Goal: Task Accomplishment & Management: Complete application form

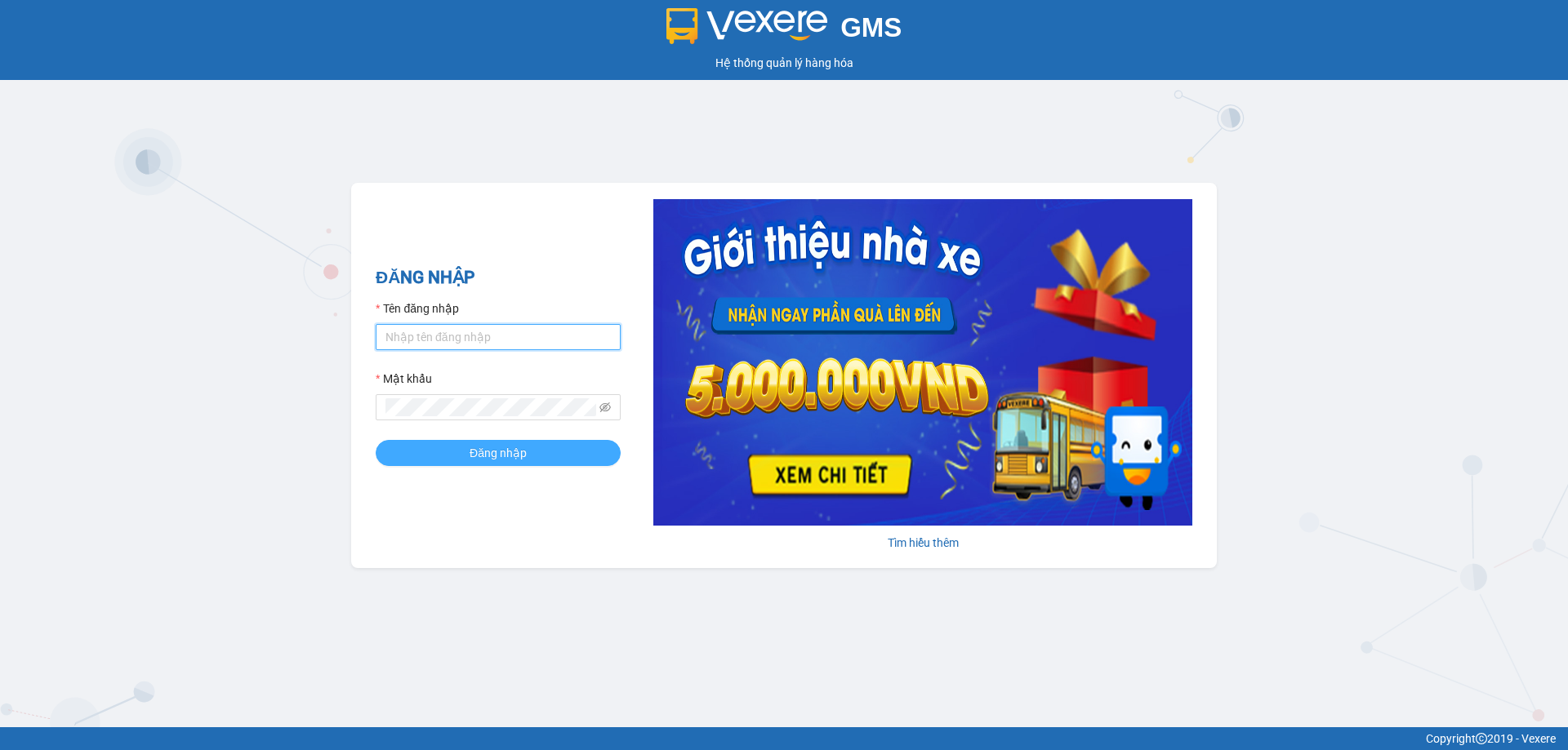
type input "nhatmd.ct"
click at [447, 449] on button "Đăng nhập" at bounding box center [498, 453] width 245 height 26
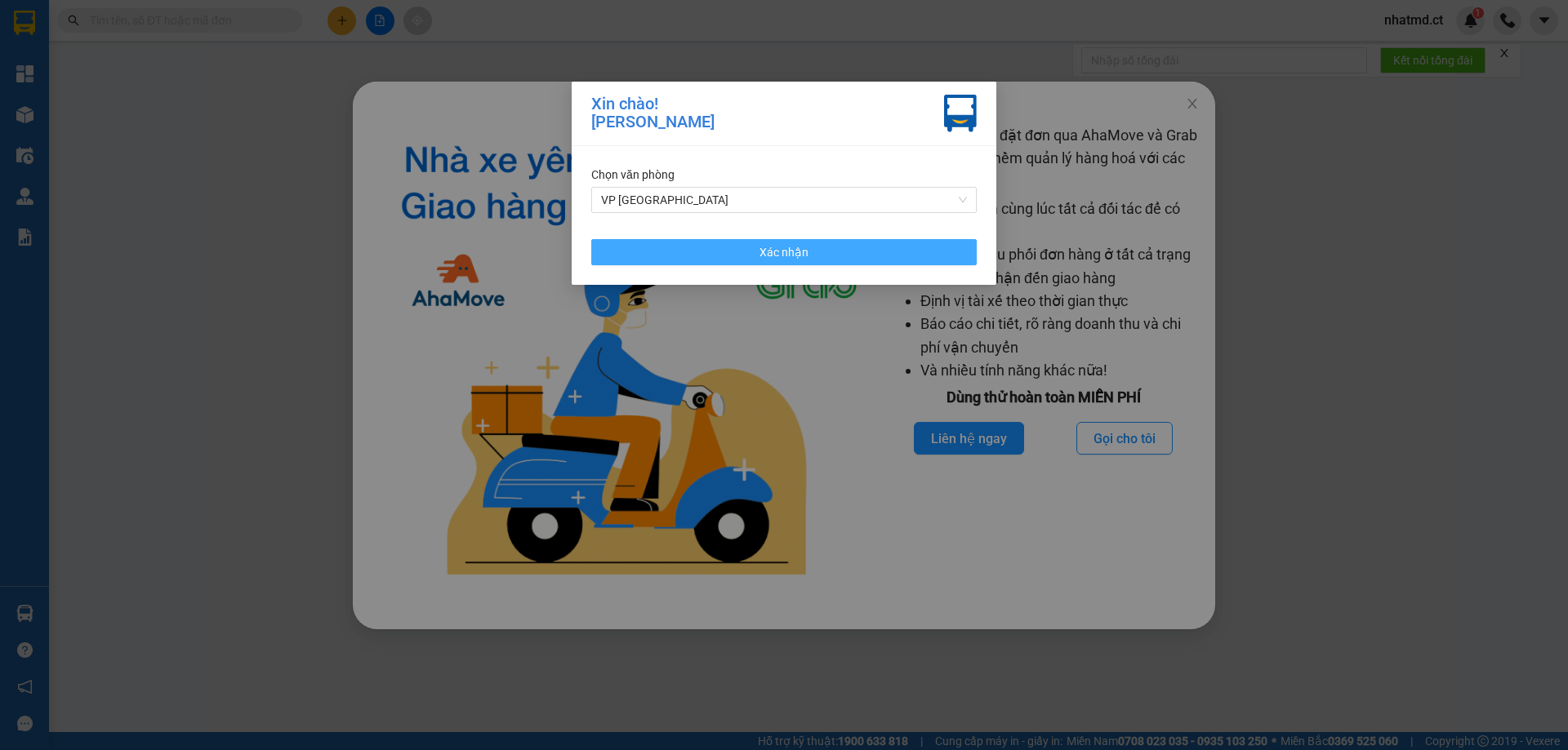
click at [675, 246] on button "Xác nhận" at bounding box center [784, 251] width 385 height 26
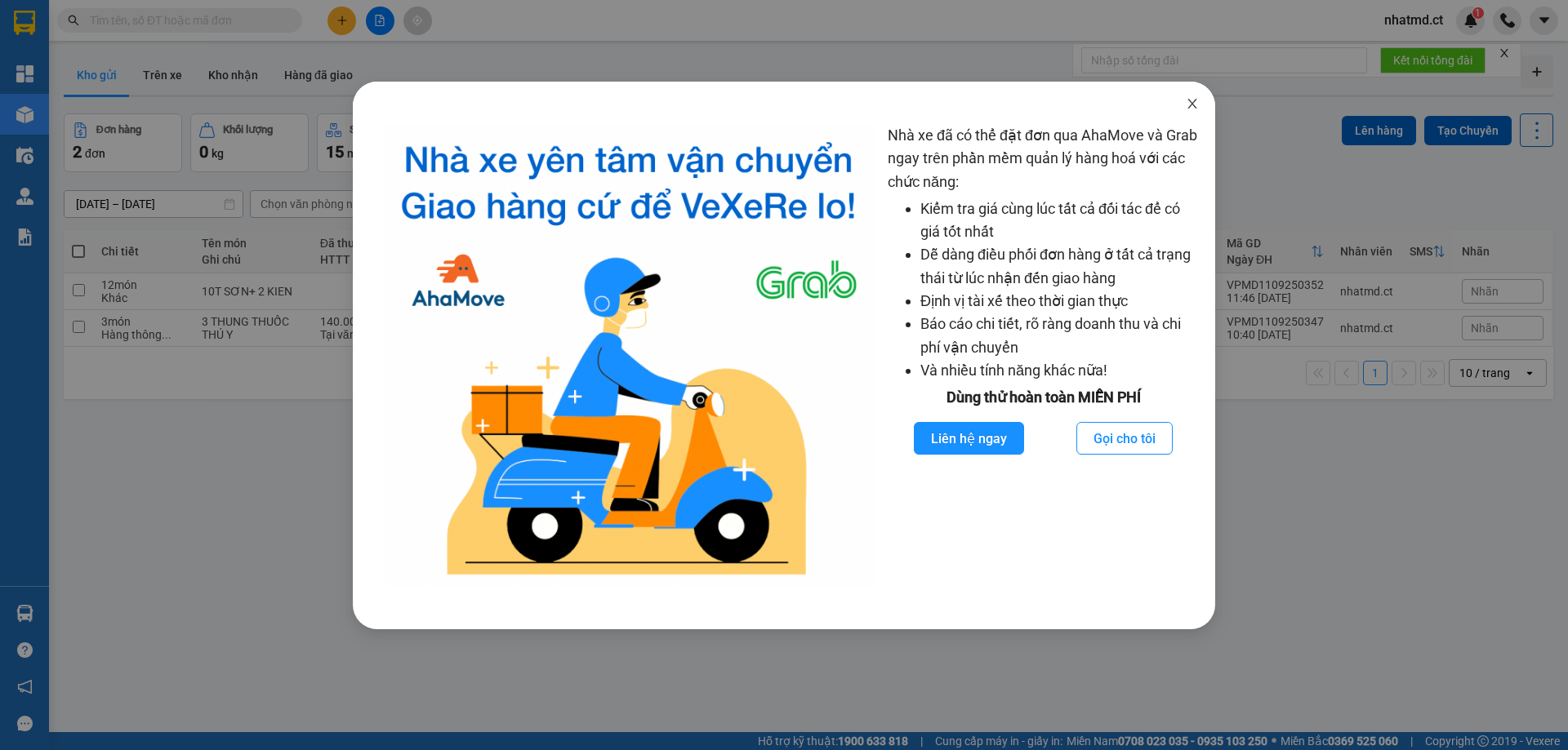
click at [1195, 98] on icon "close" at bounding box center [1192, 103] width 13 height 13
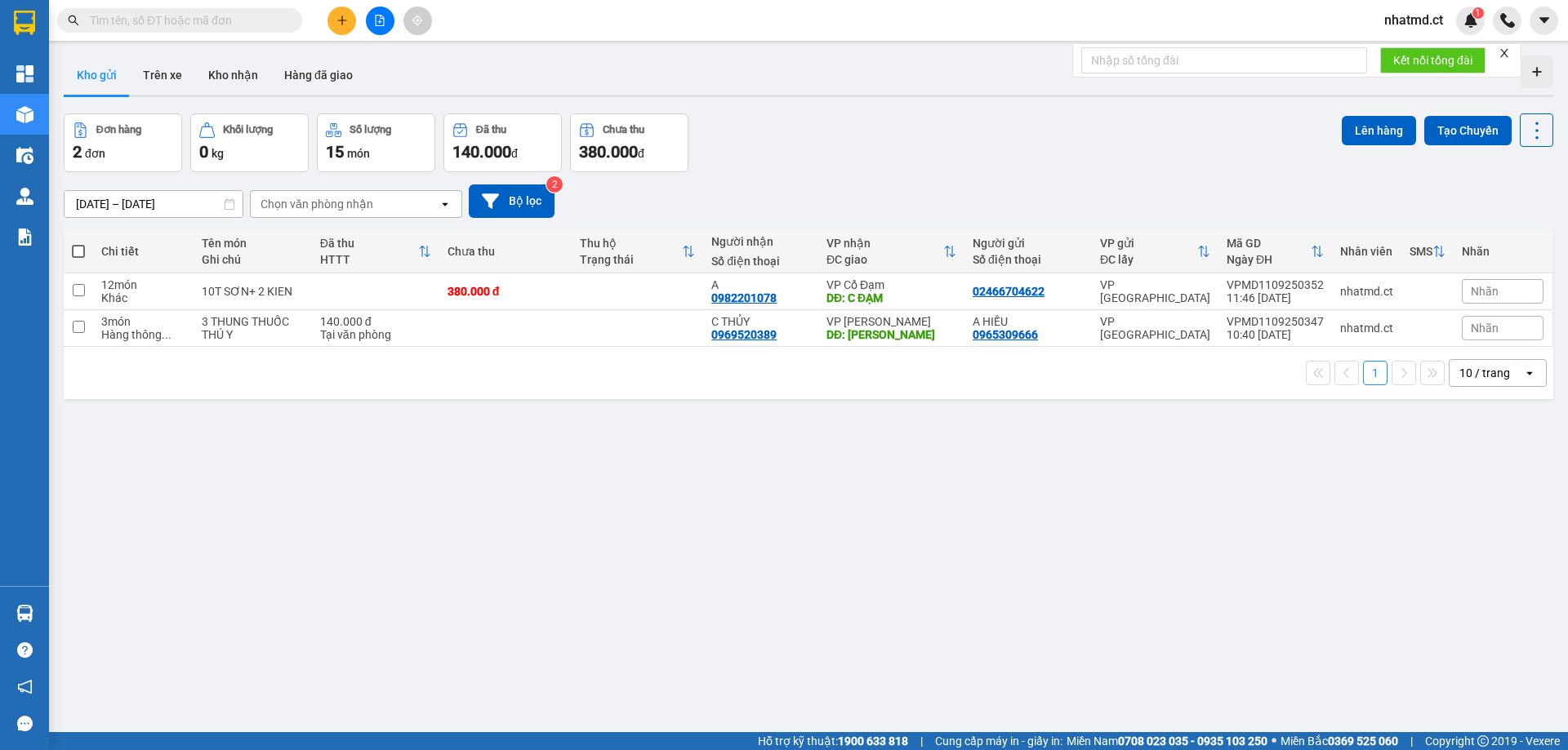
click at [342, 21] on icon "plus" at bounding box center [341, 20] width 1 height 9
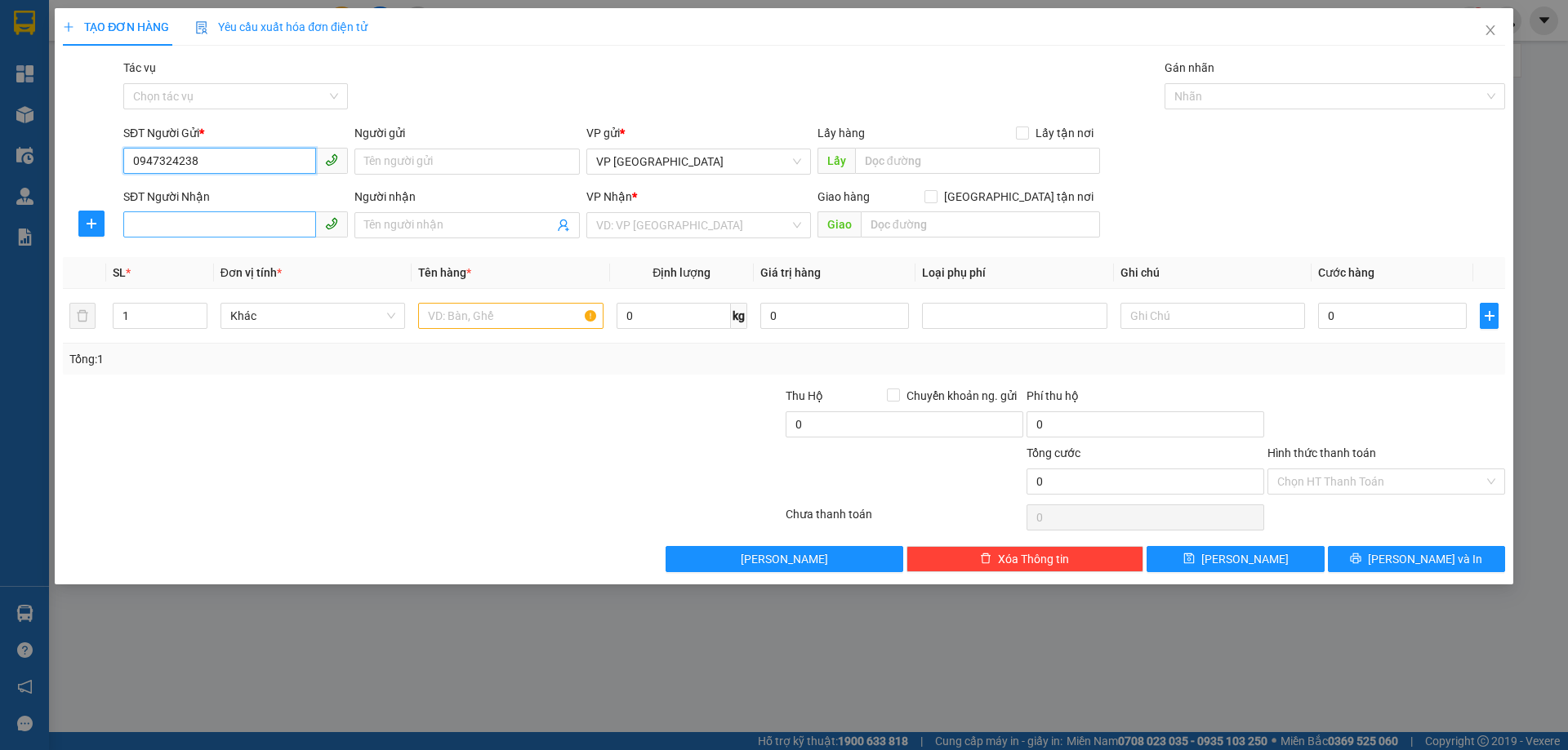
type input "0947324238"
click at [229, 218] on input "SĐT Người Nhận" at bounding box center [219, 224] width 193 height 26
click at [216, 162] on input "0947324238" at bounding box center [219, 160] width 193 height 26
drag, startPoint x: 216, startPoint y: 162, endPoint x: 199, endPoint y: 162, distance: 17.0
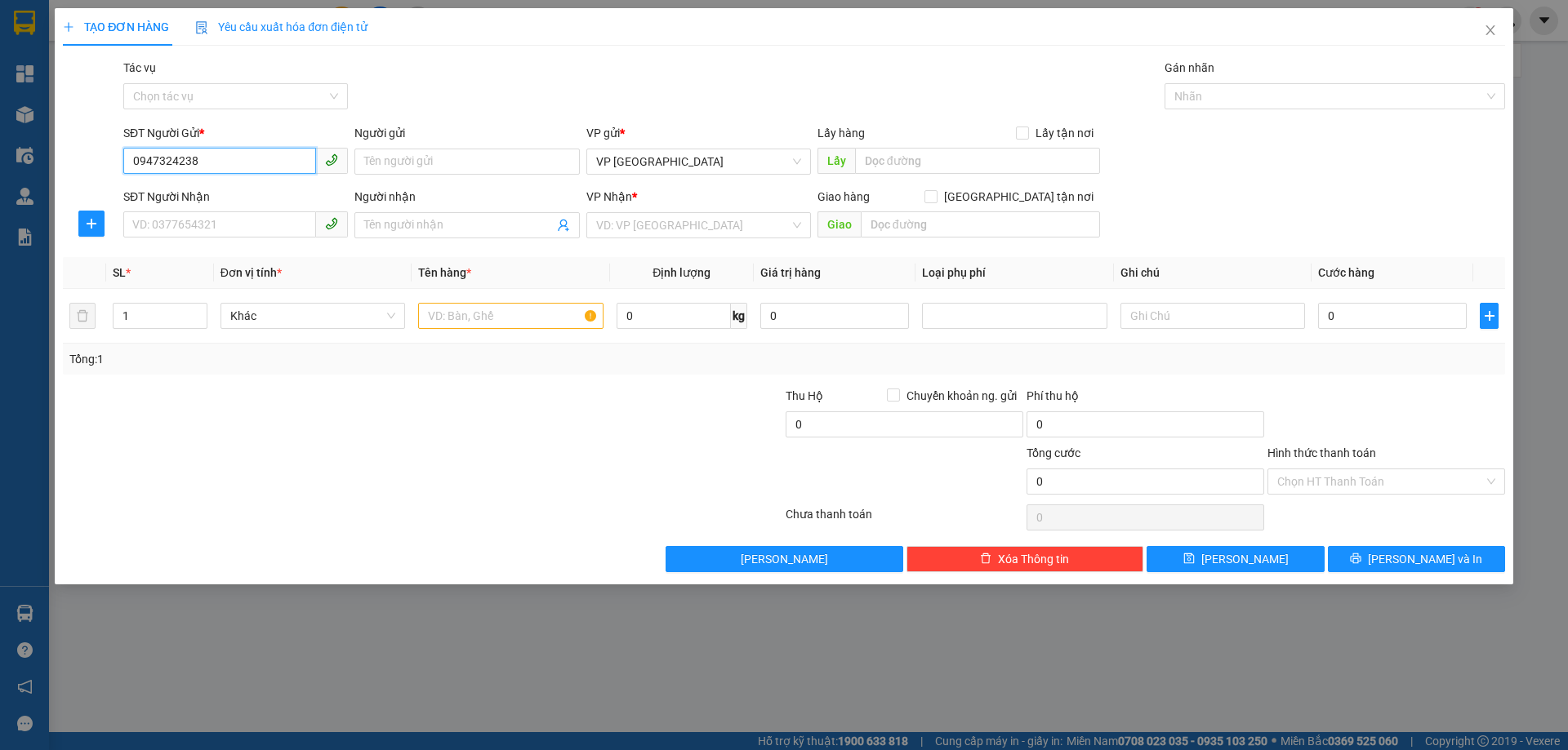
click at [199, 162] on input "0947324238" at bounding box center [219, 160] width 193 height 26
paste input "0947324238"
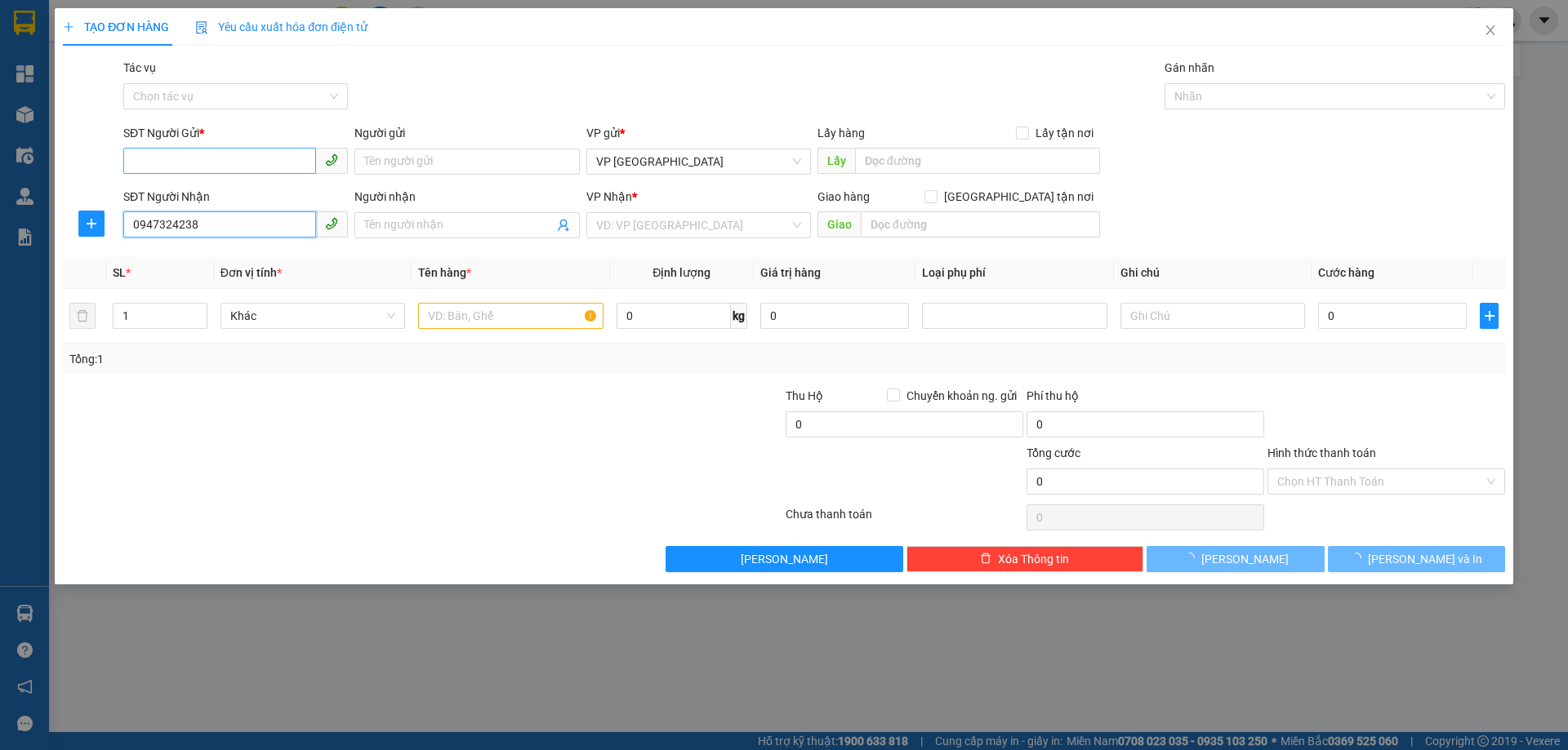
type input "0947324238"
click at [239, 169] on input "SĐT Người Gửi *" at bounding box center [219, 160] width 193 height 26
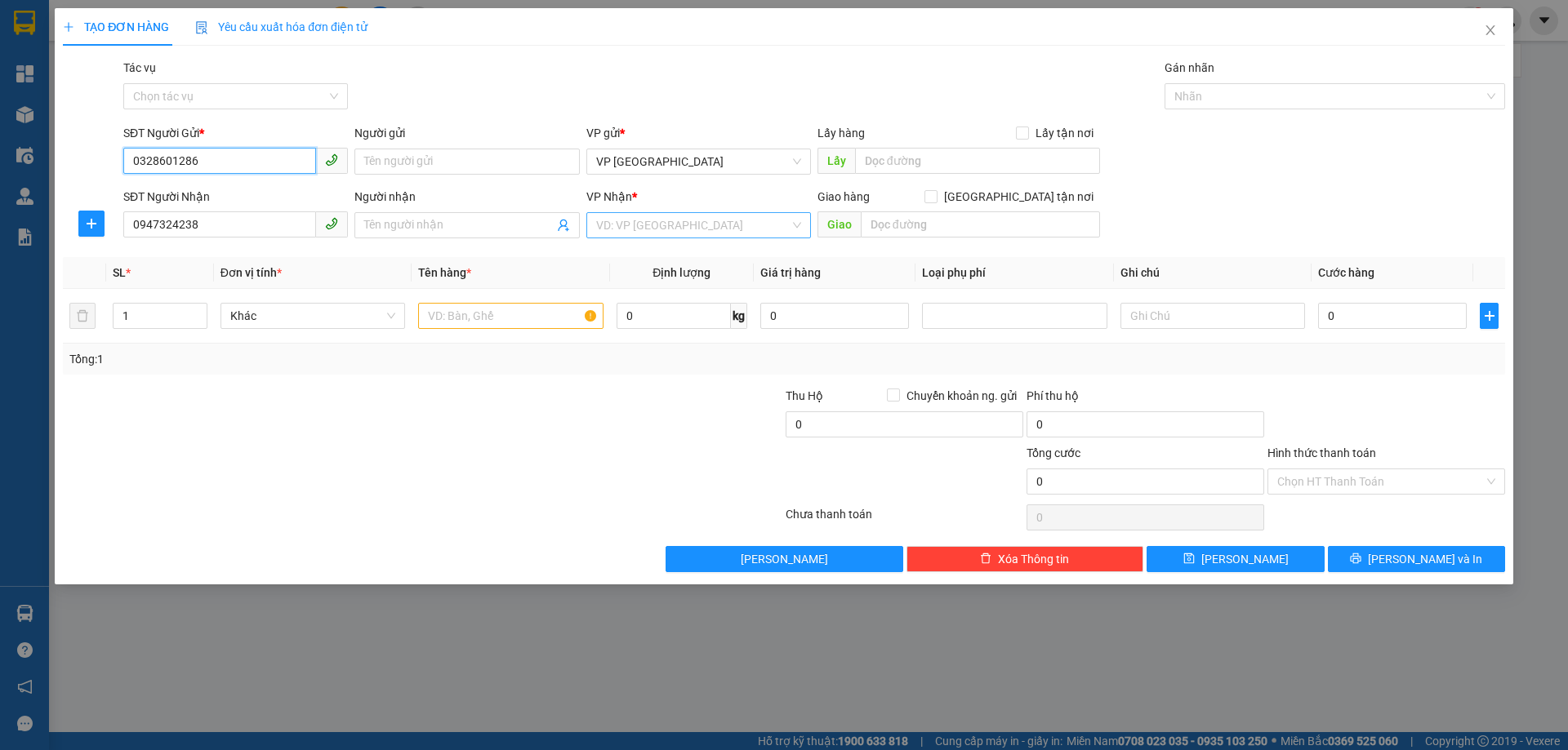
type input "0328601286"
click at [614, 230] on input "search" at bounding box center [693, 225] width 194 height 25
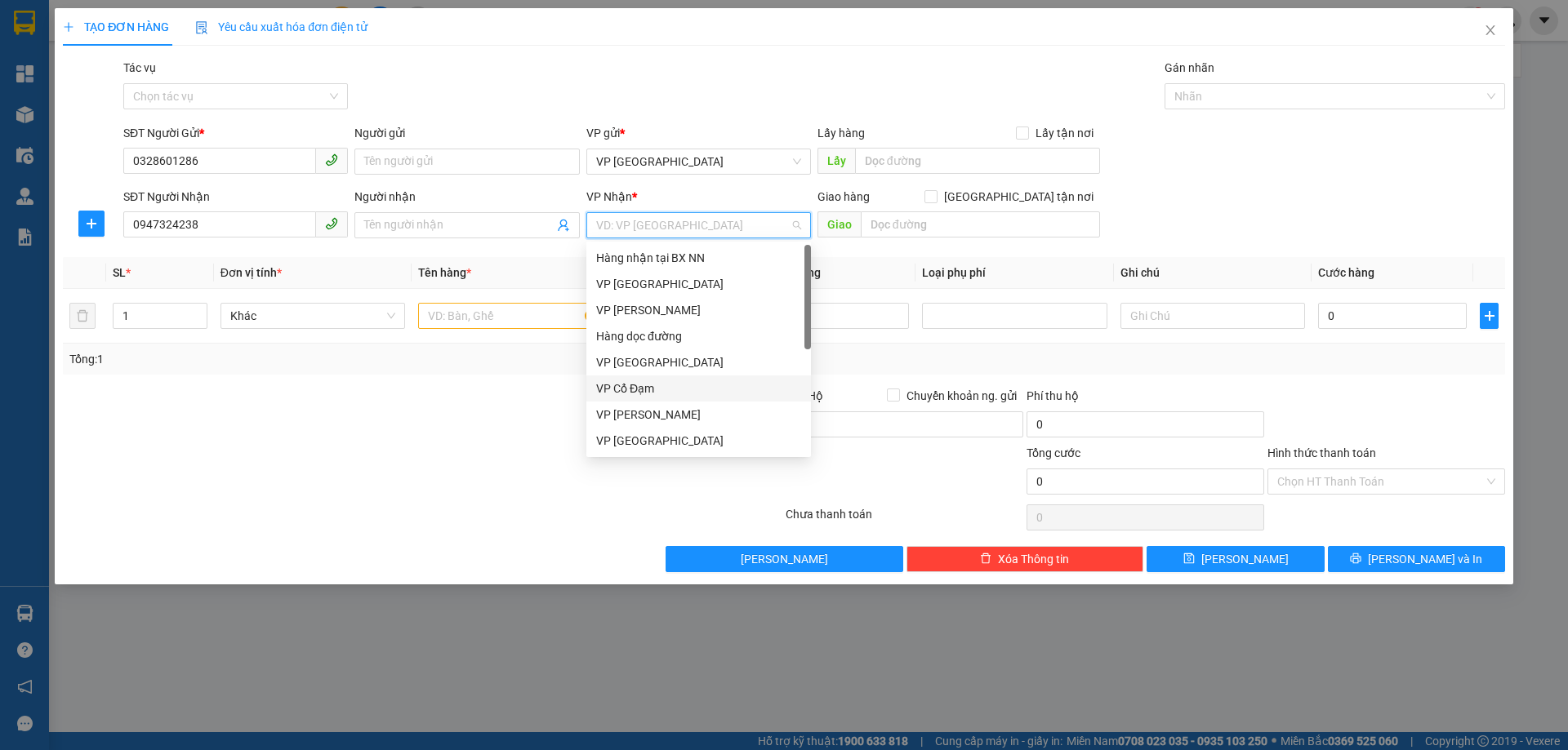
click at [614, 382] on div "VP Cổ Đạm" at bounding box center [698, 389] width 205 height 18
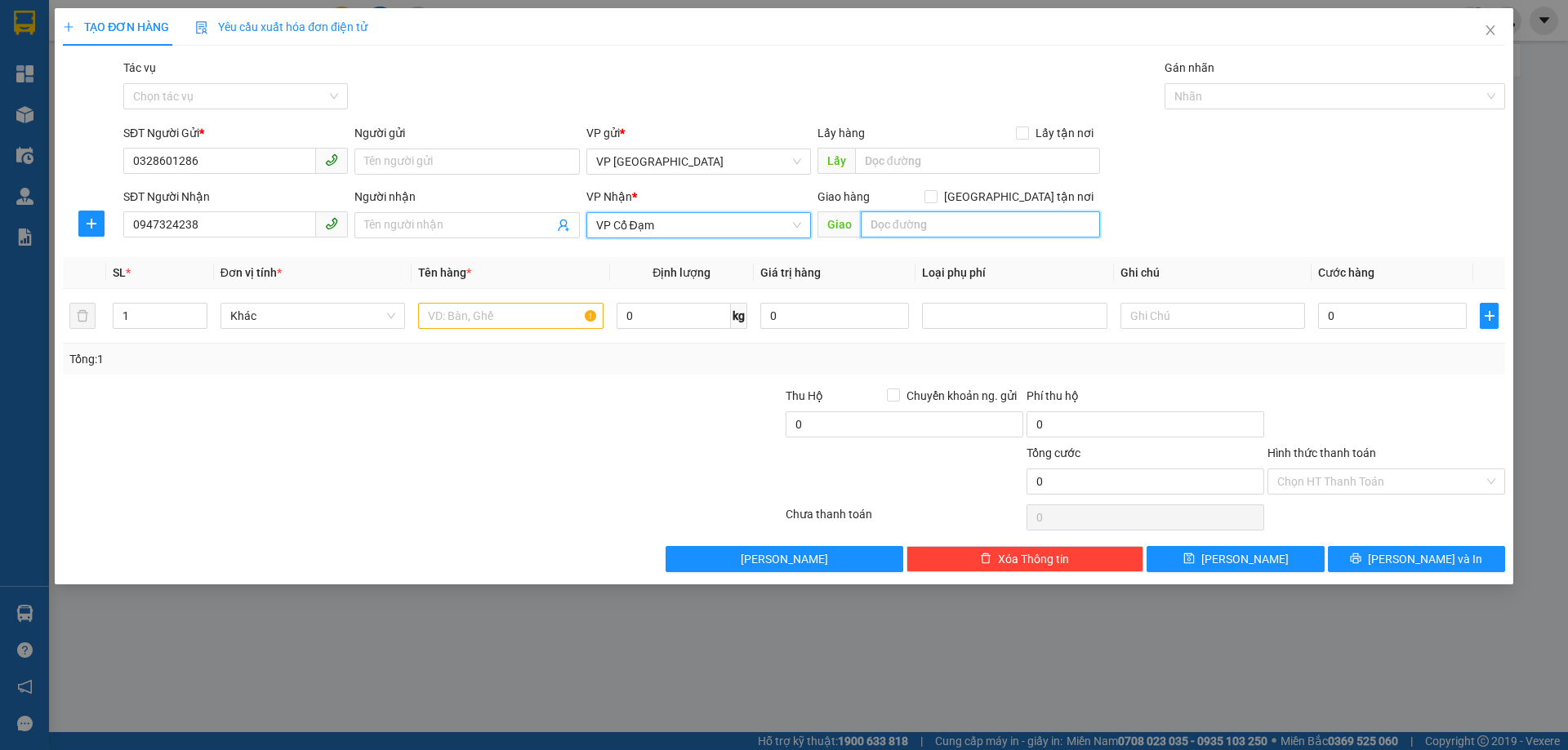
click at [889, 228] on input "text" at bounding box center [979, 224] width 239 height 26
type input "X"
type input "I"
type input "ÍCH HẬU"
click at [535, 313] on input "text" at bounding box center [511, 315] width 185 height 26
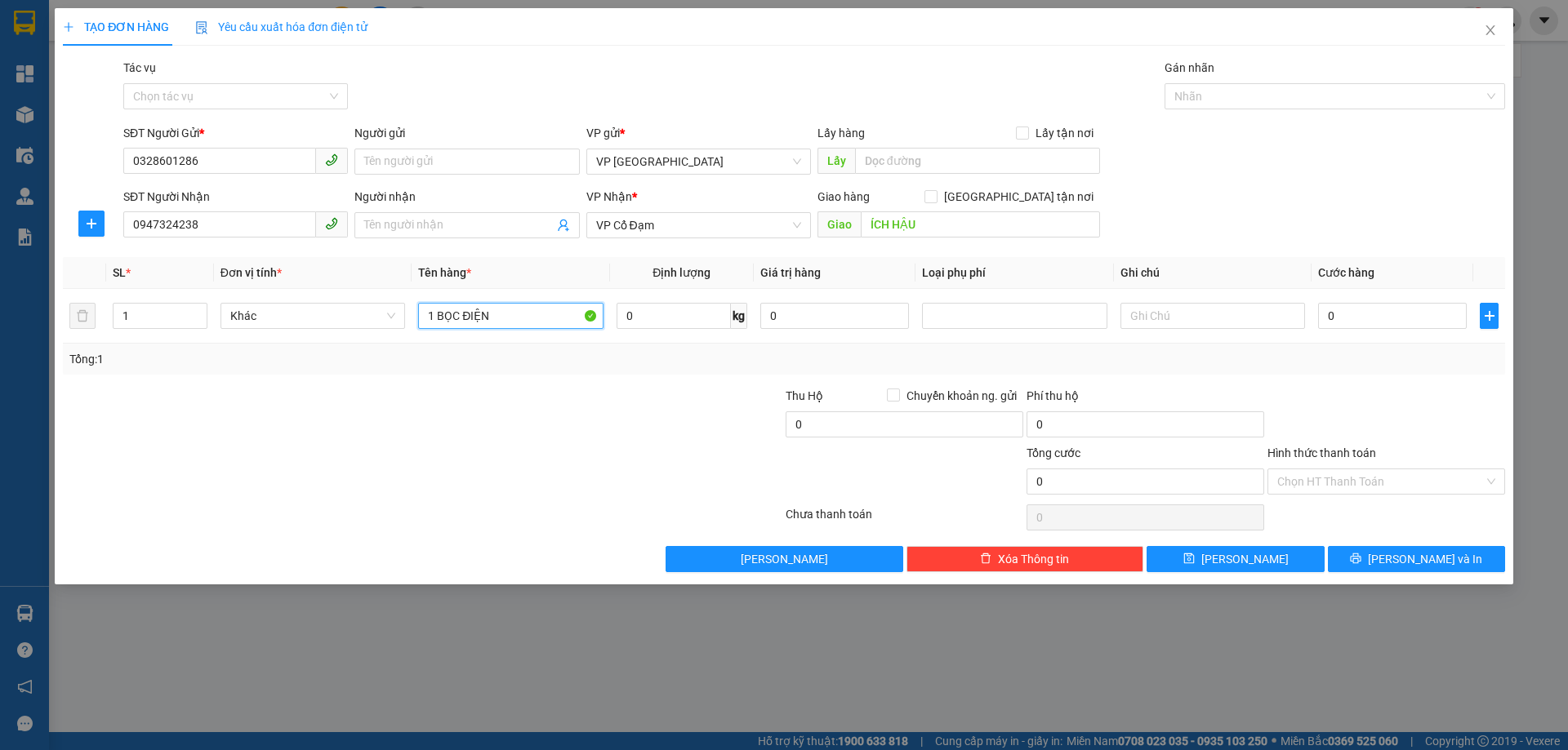
type input "1 BỌC ĐIỆN"
click at [1482, 28] on span "Close" at bounding box center [1491, 31] width 46 height 46
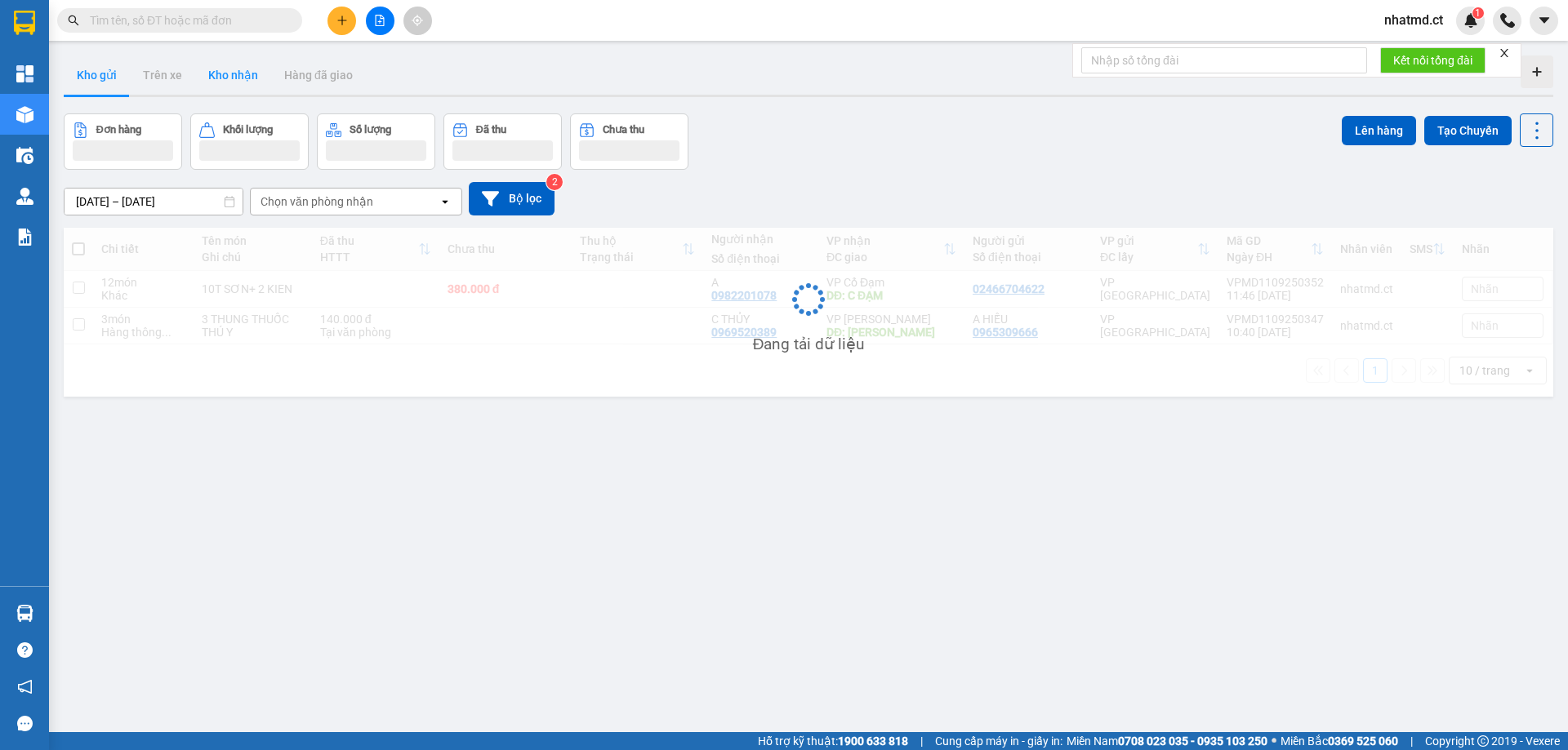
click at [242, 86] on button "Kho nhận" at bounding box center [234, 75] width 76 height 39
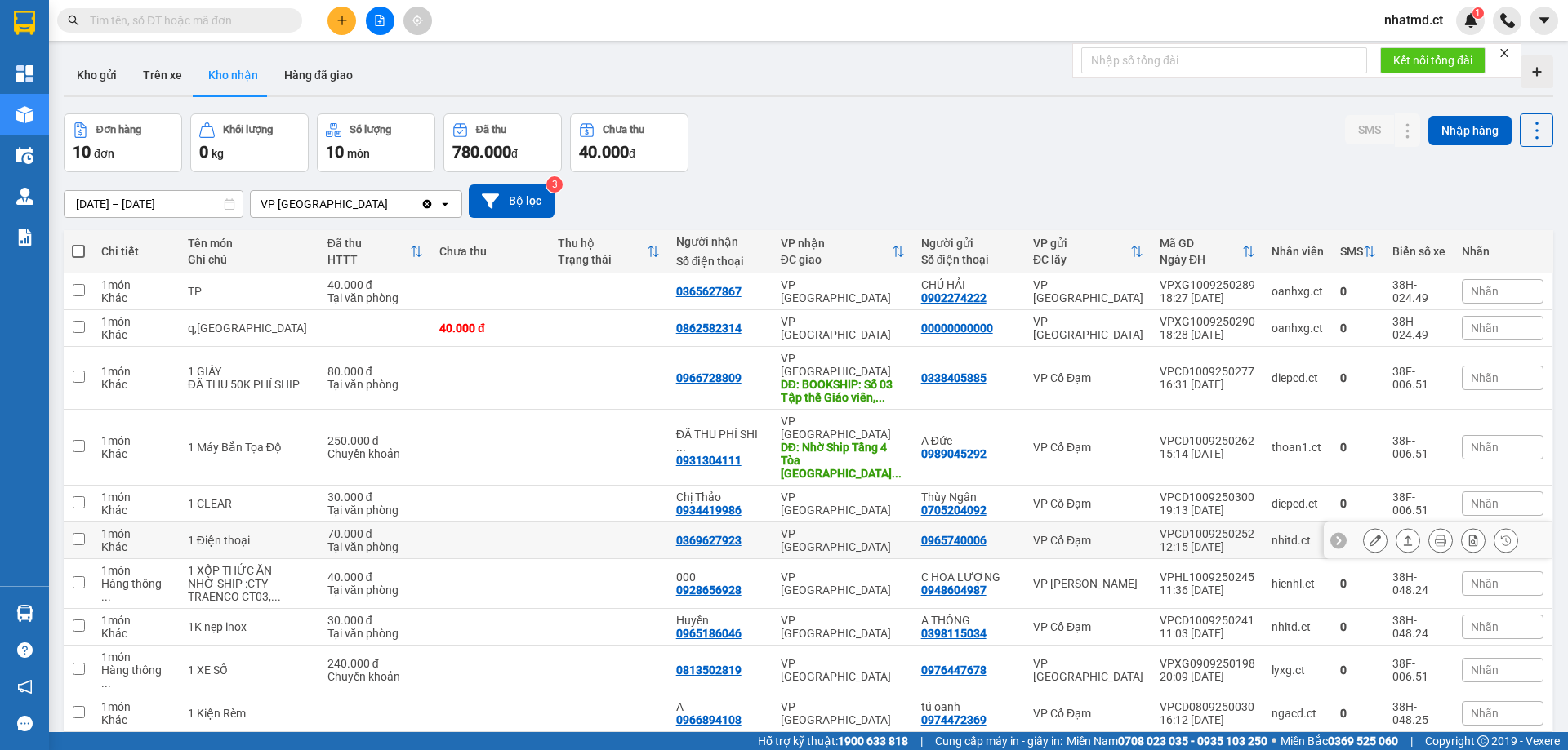
click at [432, 523] on td at bounding box center [490, 541] width 118 height 36
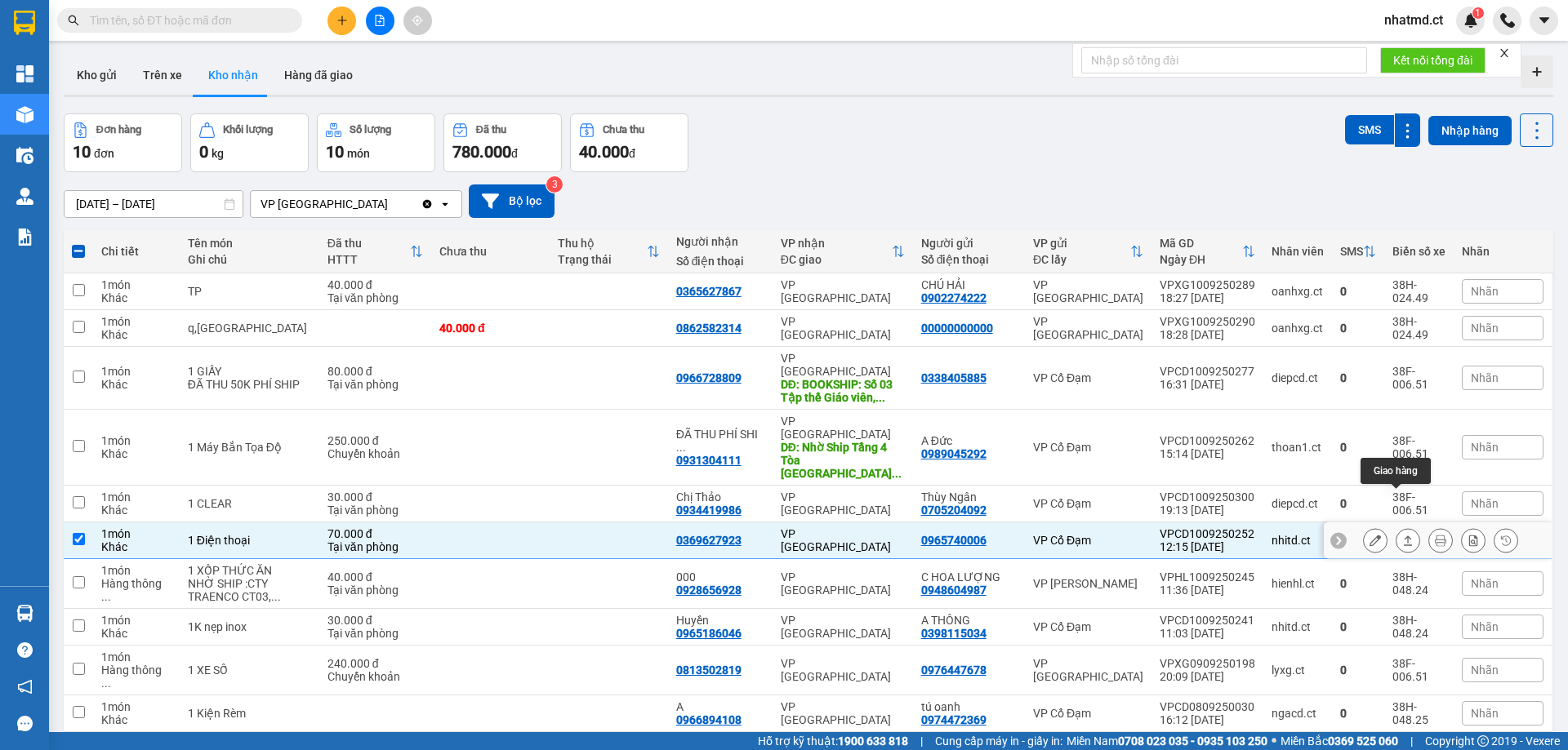
click at [1402, 534] on icon at bounding box center [1407, 540] width 12 height 12
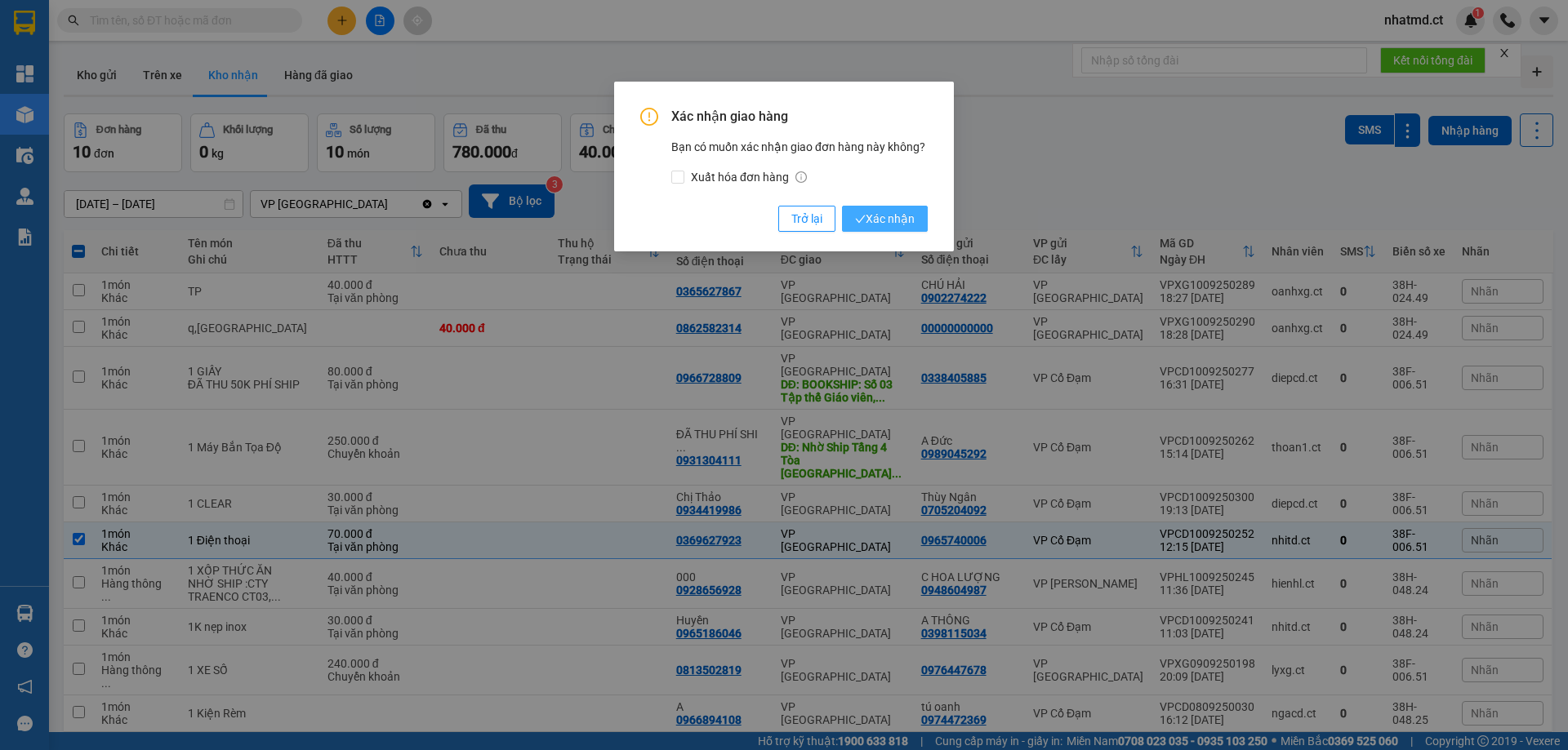
click at [871, 217] on span "Xác nhận" at bounding box center [884, 218] width 59 height 18
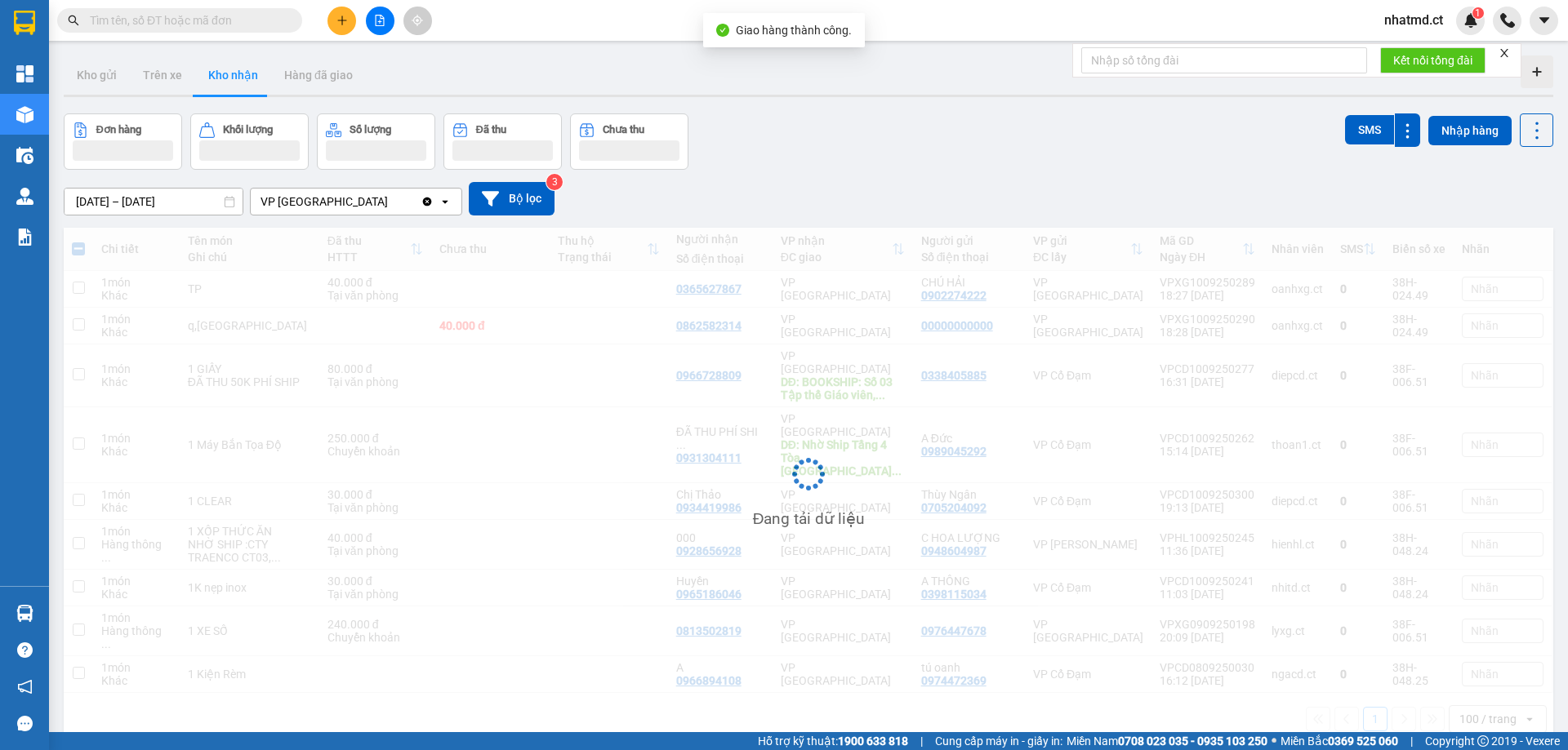
checkbox input "false"
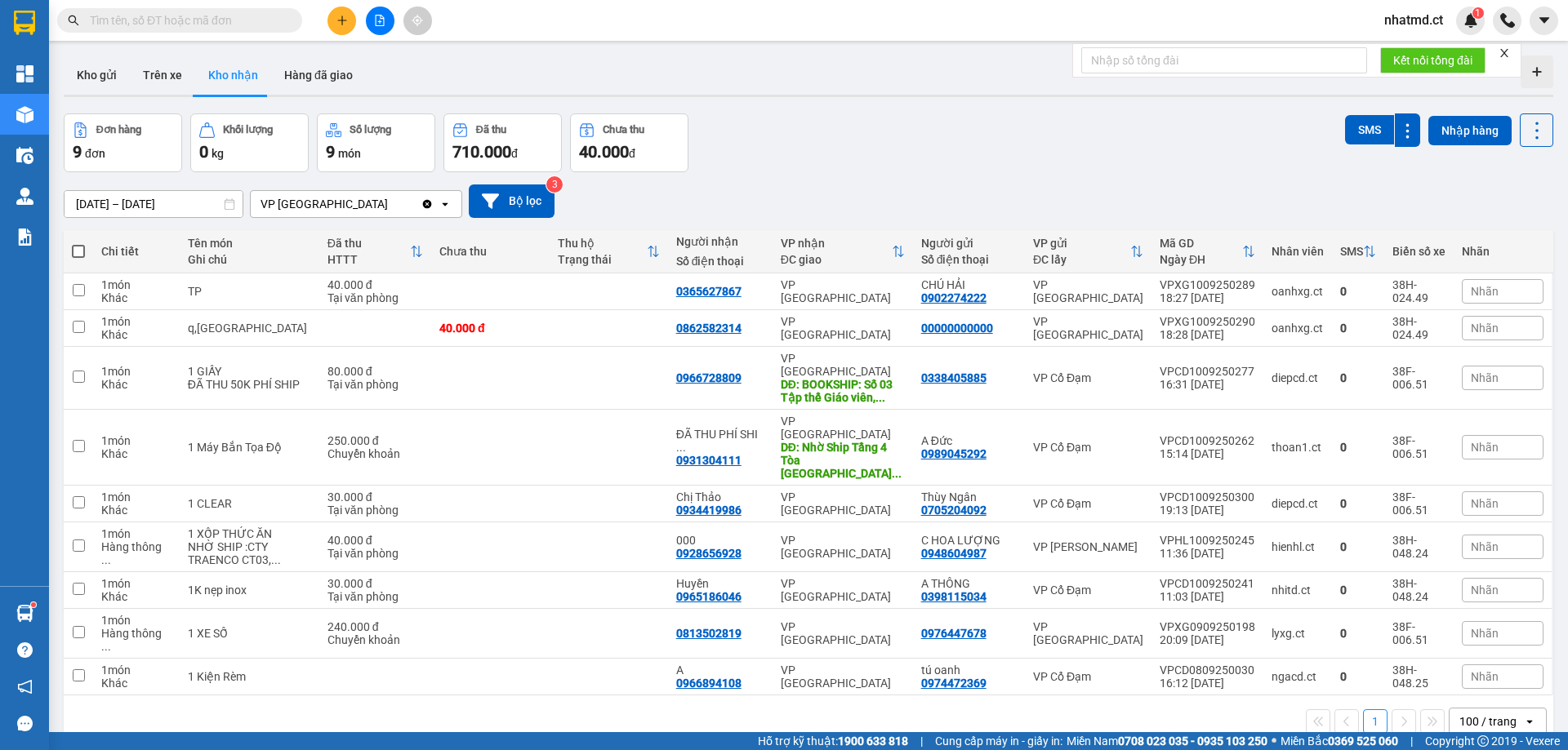
click at [346, 11] on button at bounding box center [342, 20] width 28 height 28
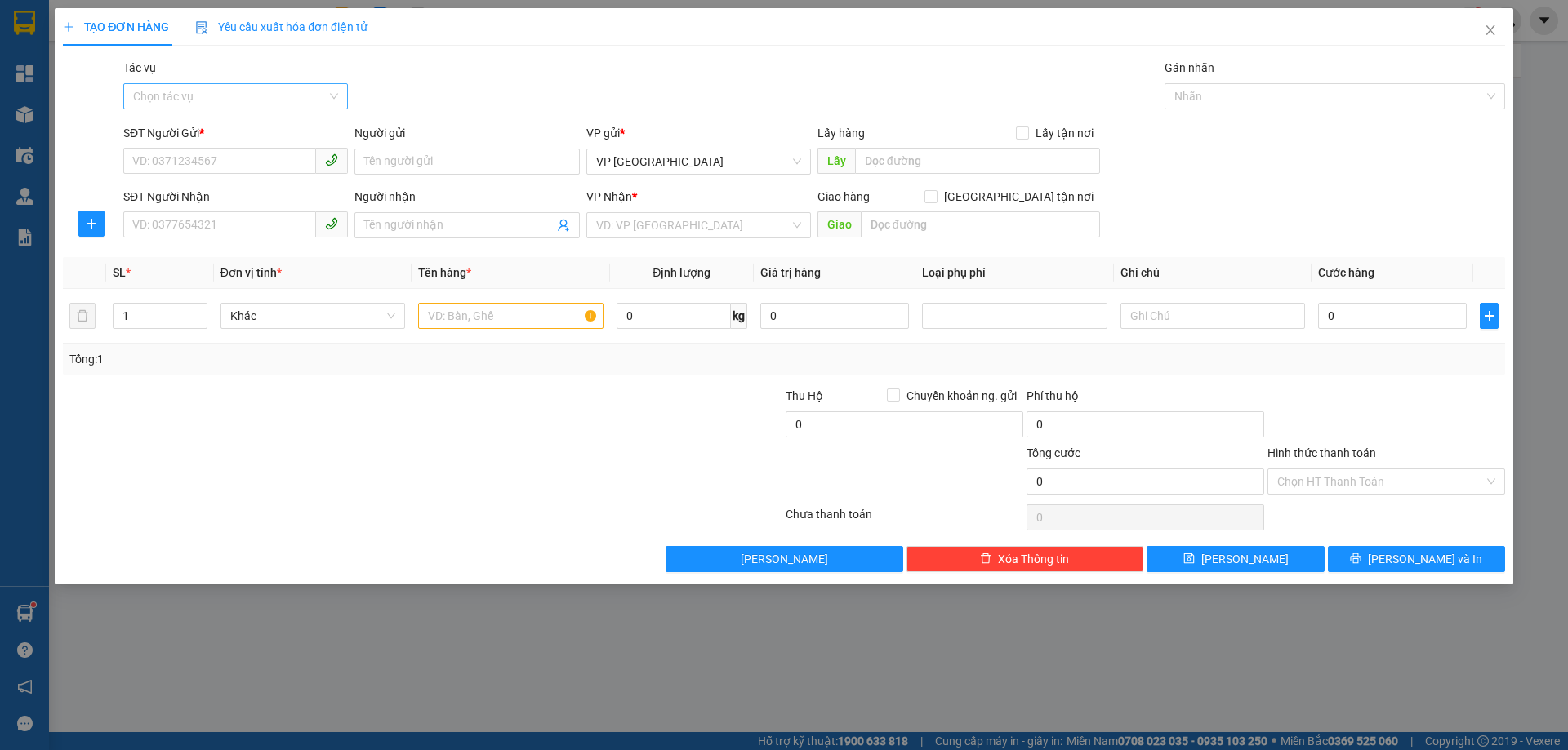
click at [267, 97] on input "Tác vụ" at bounding box center [230, 97] width 194 height 25
click at [261, 159] on div "Nhập hàng kho nhận" at bounding box center [235, 155] width 205 height 18
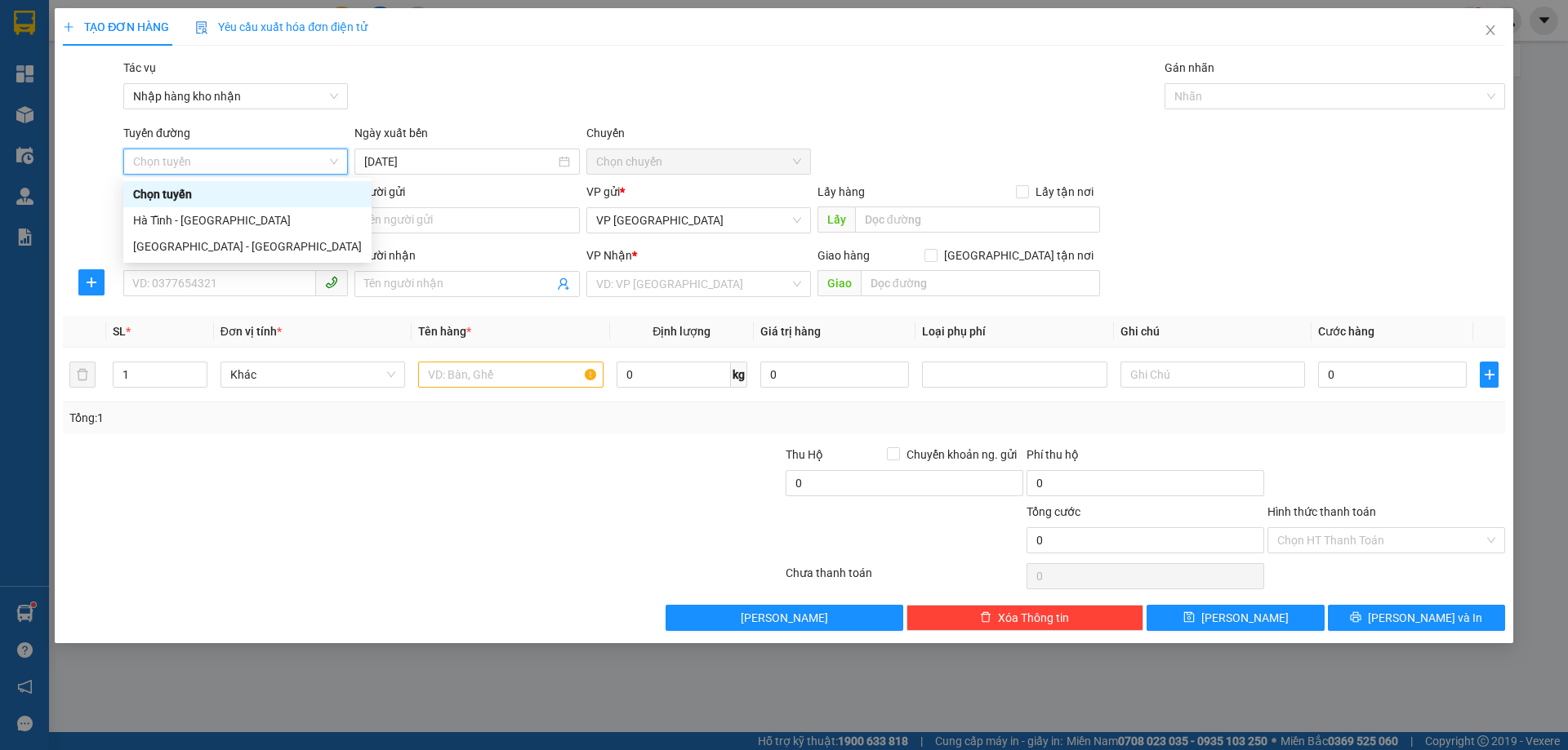
click at [392, 76] on div "Gói vận chuyển * Tiêu chuẩn Tác vụ Nhập hàng kho nhận Gán nhãn Nhãn" at bounding box center [814, 87] width 1389 height 57
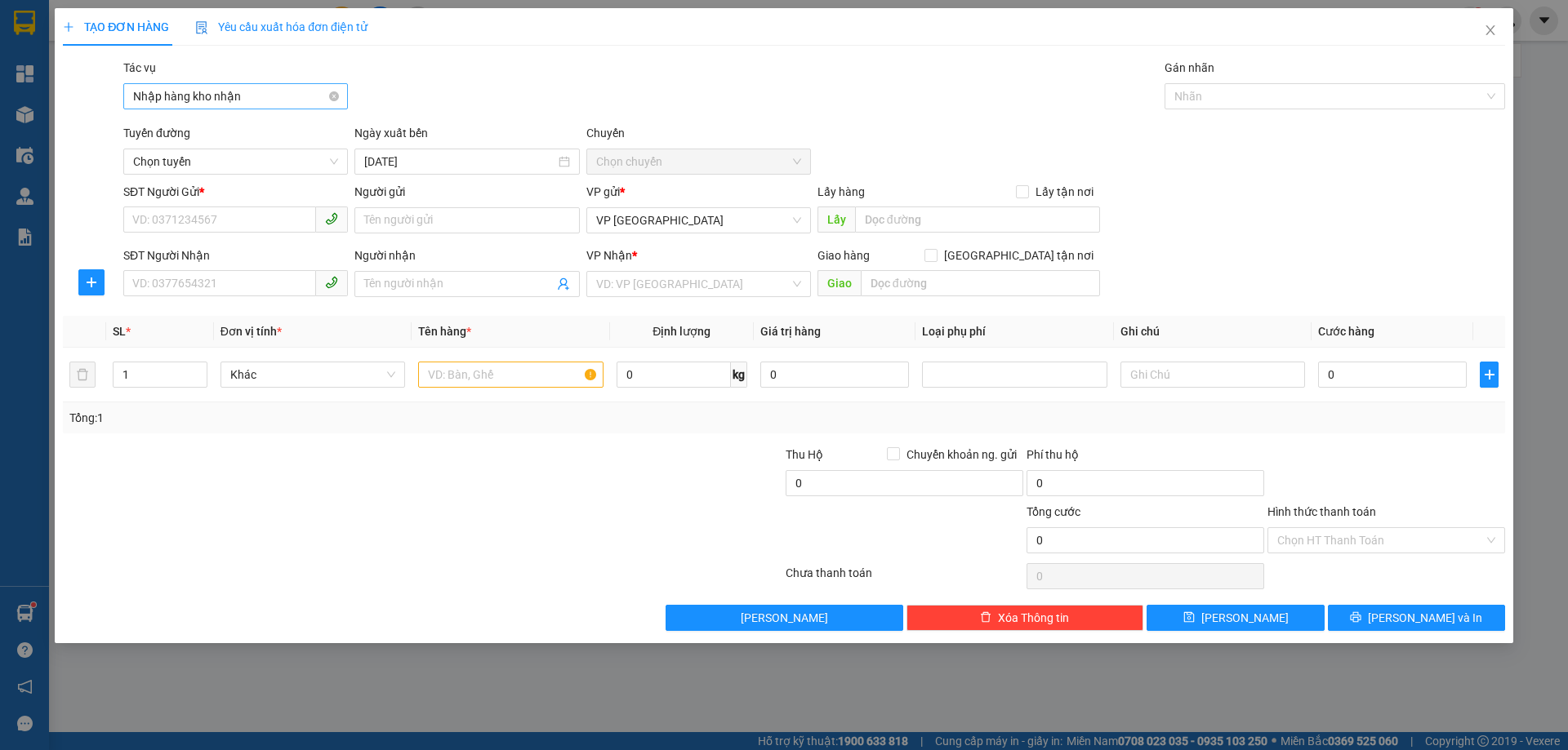
click at [305, 93] on span "Nhập hàng kho nhận" at bounding box center [235, 97] width 205 height 25
click at [253, 152] on div "Nhập hàng kho nhận" at bounding box center [235, 155] width 205 height 18
click at [411, 66] on div "Gói vận chuyển * Tiêu chuẩn Tác vụ Nhập hàng kho nhận Nhập hàng kho nhận Gán n…" at bounding box center [814, 87] width 1389 height 57
click at [300, 140] on div "Tuyến đường" at bounding box center [235, 137] width 225 height 25
click at [297, 150] on span "Chọn tuyến" at bounding box center [235, 162] width 205 height 25
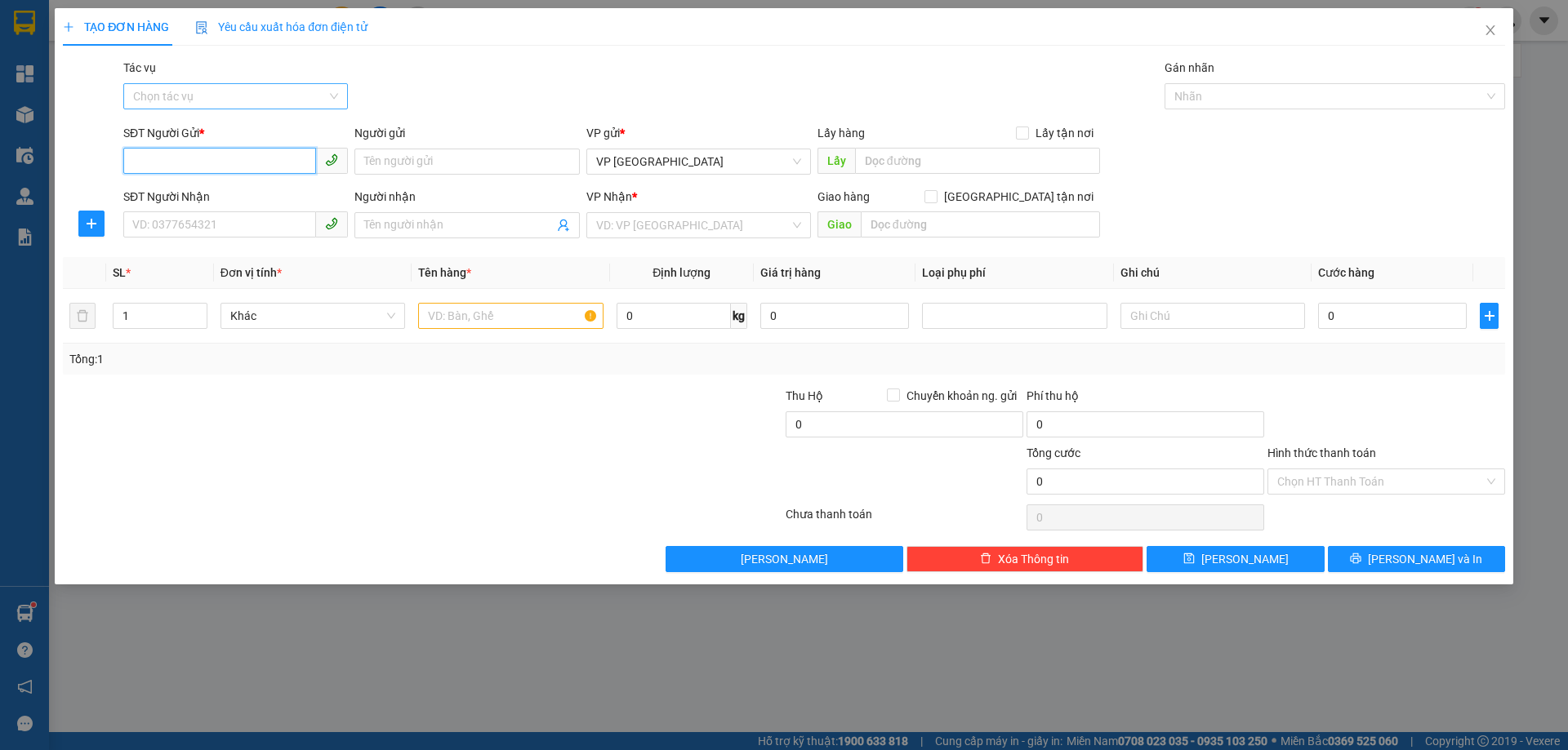
click at [268, 153] on input "SĐT Người Gửi *" at bounding box center [219, 160] width 193 height 26
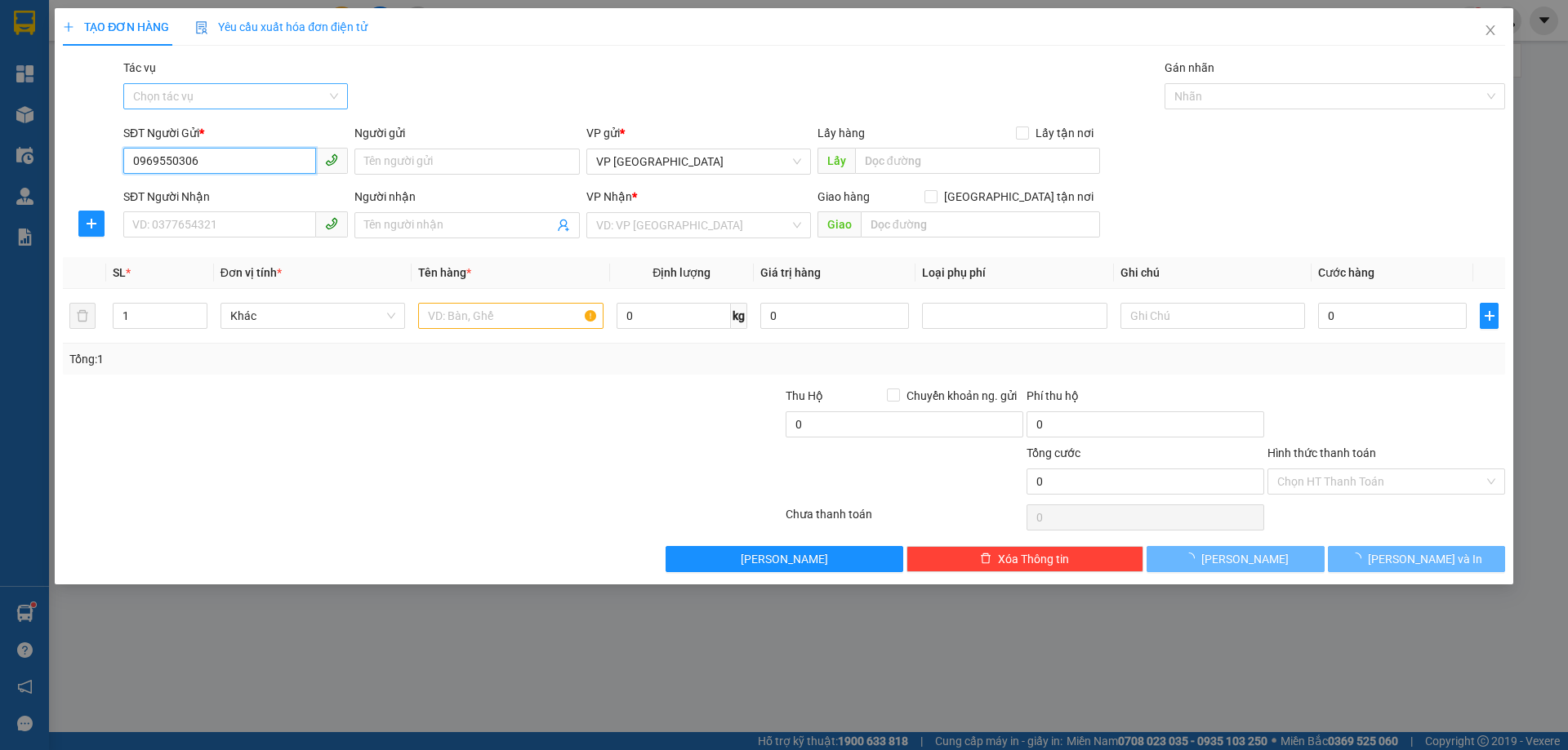
click at [268, 168] on input "0969550306" at bounding box center [219, 160] width 193 height 26
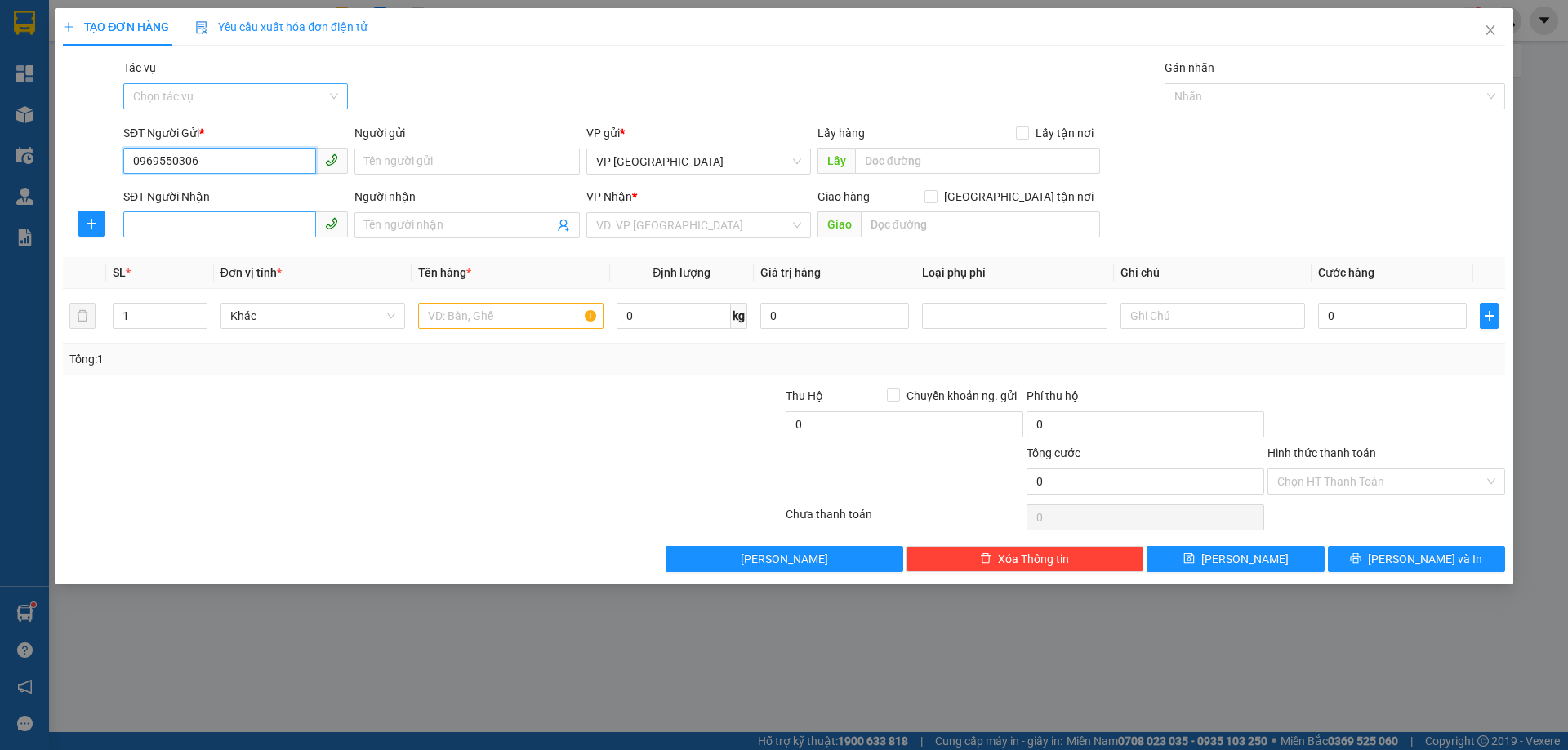
type input "0969550306"
click at [213, 232] on input "SĐT Người Nhận" at bounding box center [219, 224] width 193 height 26
type input "0878485686"
click at [684, 226] on input "search" at bounding box center [693, 225] width 194 height 25
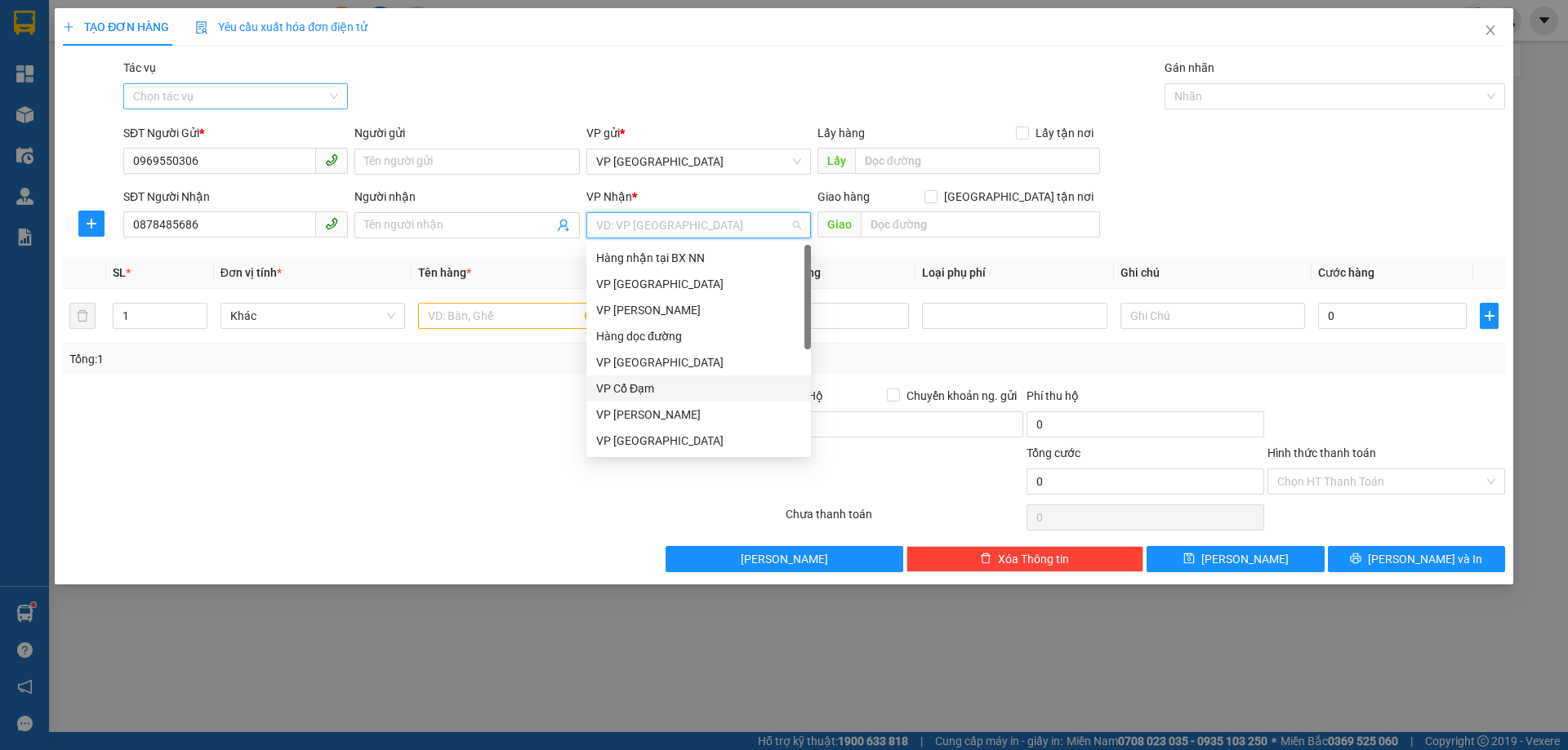
click at [636, 383] on div "VP Cổ Đạm" at bounding box center [698, 389] width 205 height 18
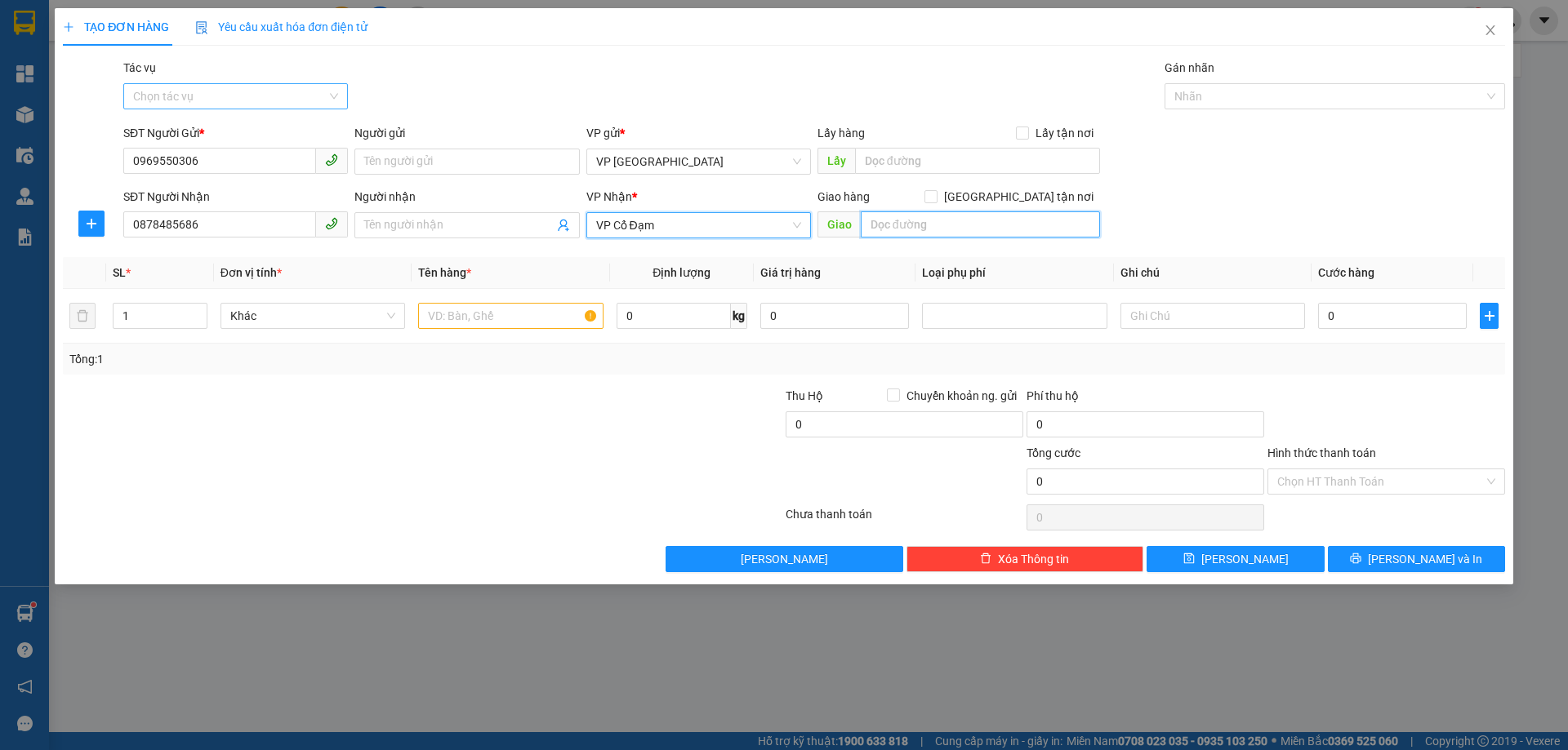
click at [885, 221] on input "text" at bounding box center [979, 224] width 239 height 26
type input "BÌNH LỘC"
click at [473, 319] on input "text" at bounding box center [511, 315] width 185 height 26
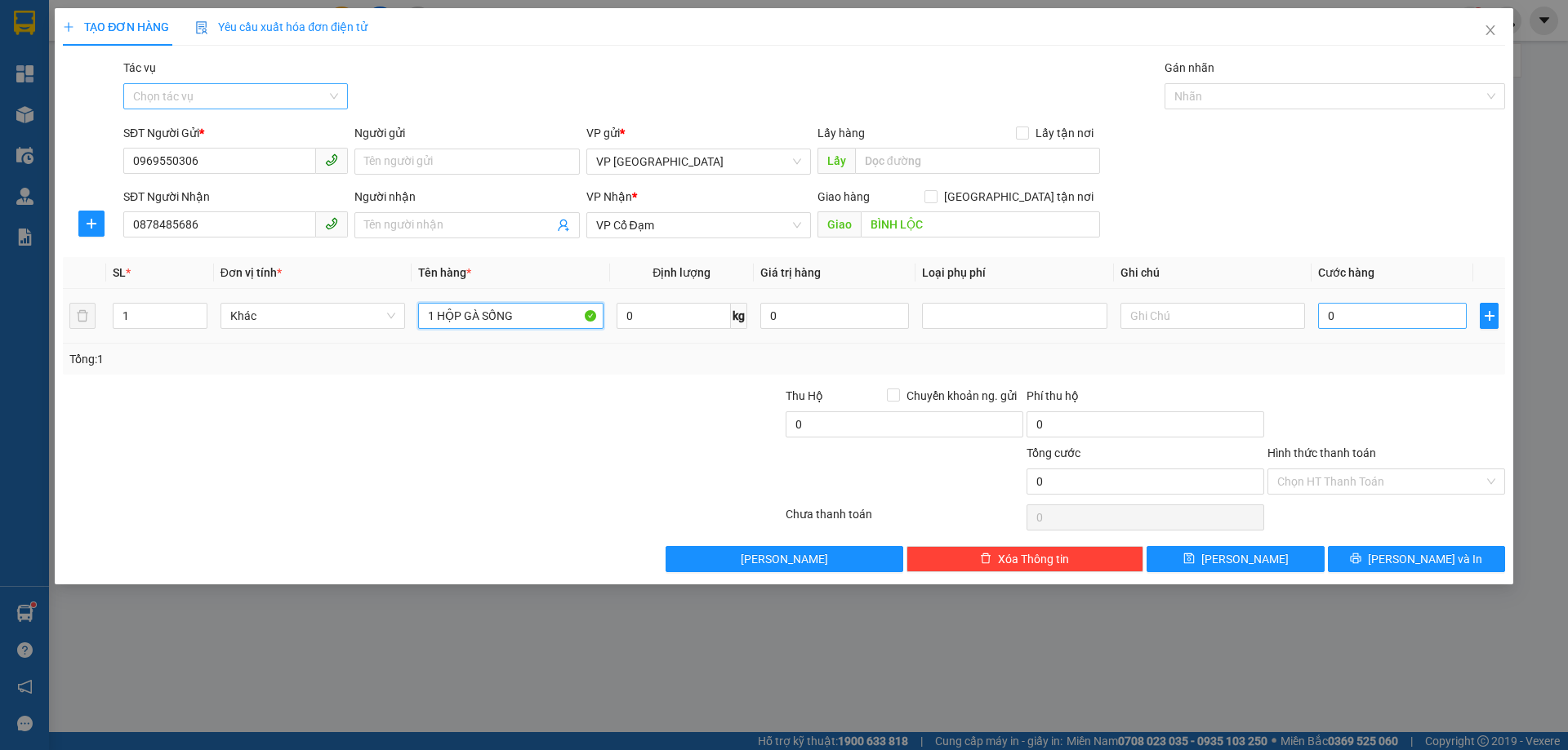
type input "1 HỘP GÀ SỐNG"
click at [1335, 312] on input "0" at bounding box center [1391, 315] width 148 height 26
type input "01"
type input "1"
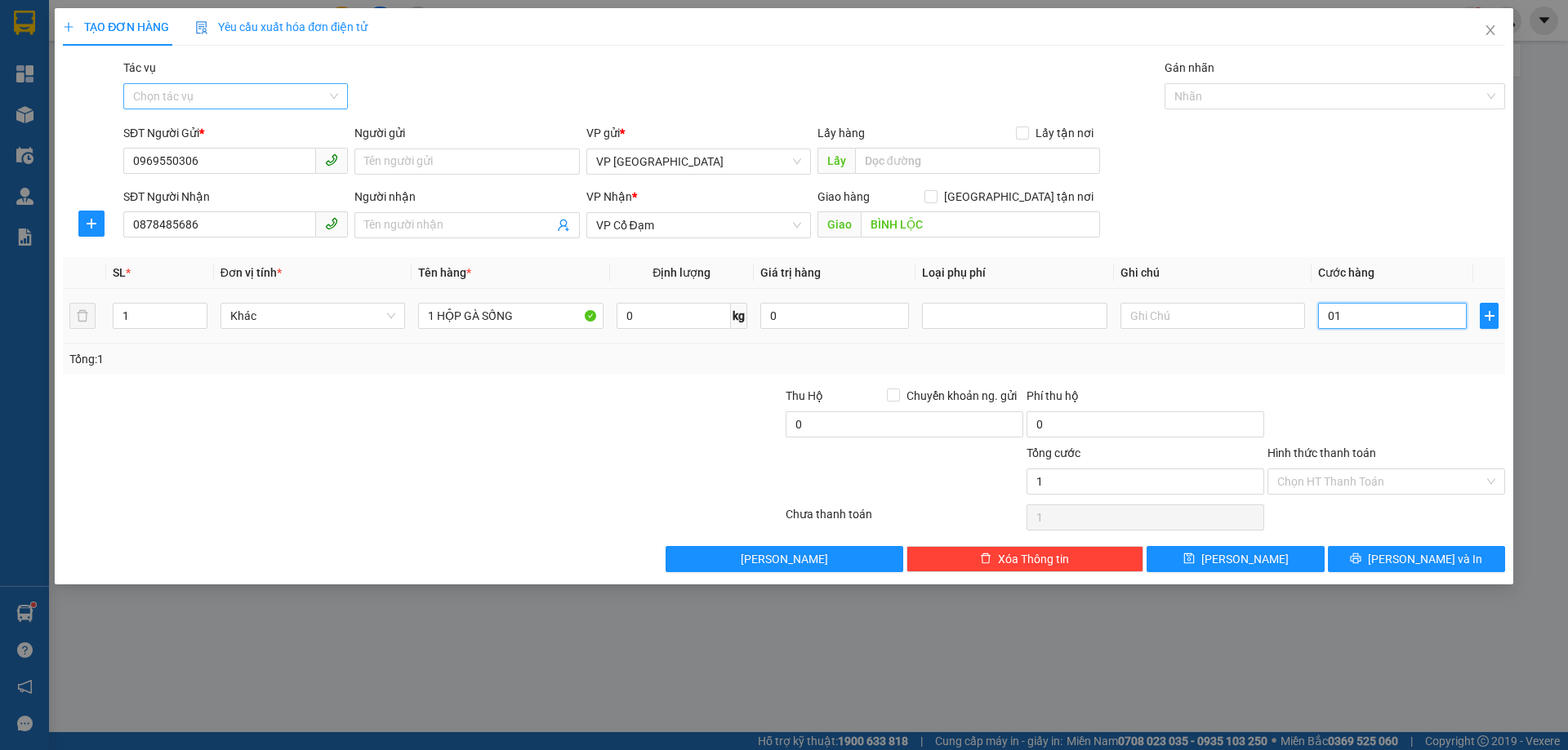
type input "010"
type input "10"
type input "0.100"
type input "100"
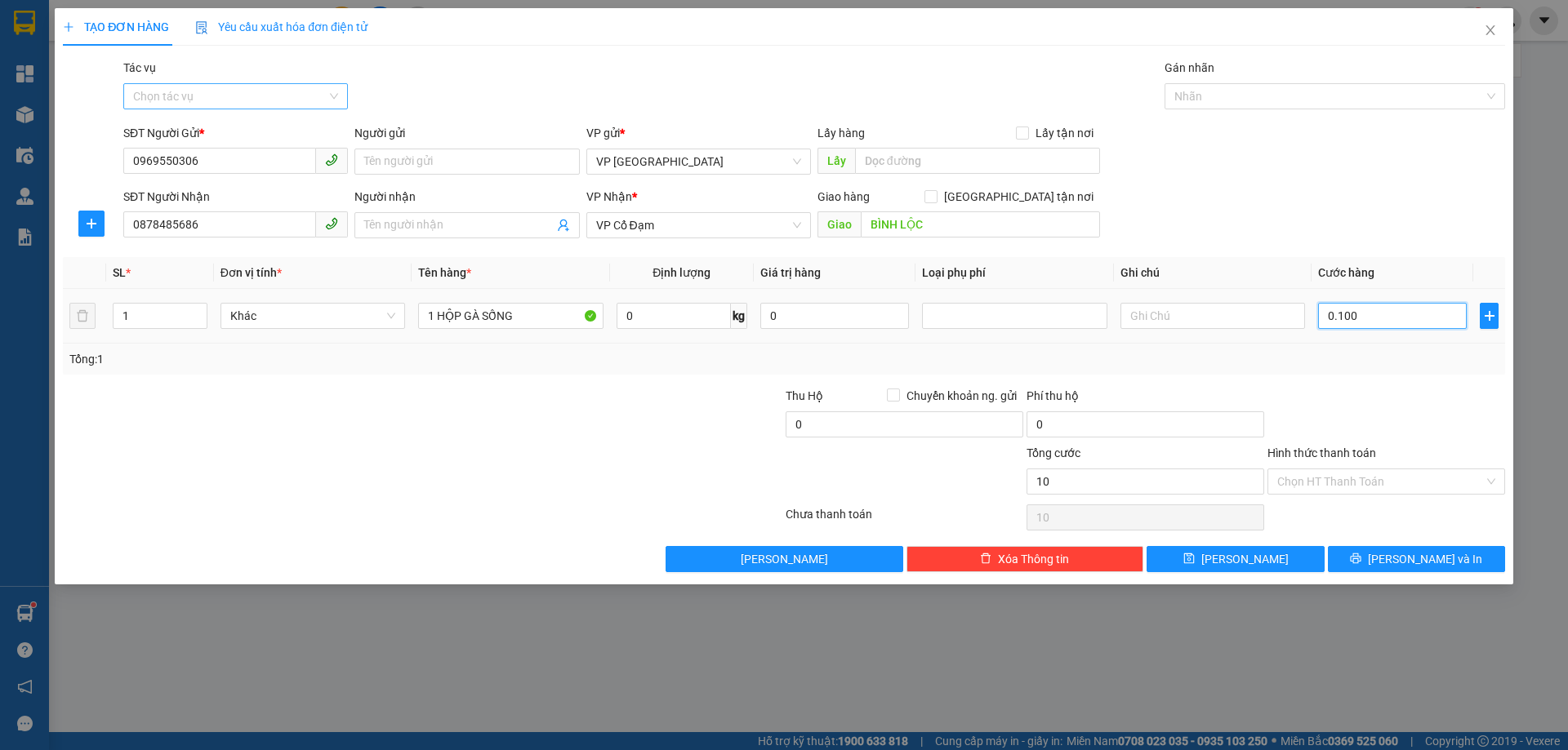
type input "100"
type input "100.000"
click at [1349, 361] on div "Tổng: 1" at bounding box center [783, 359] width 1429 height 18
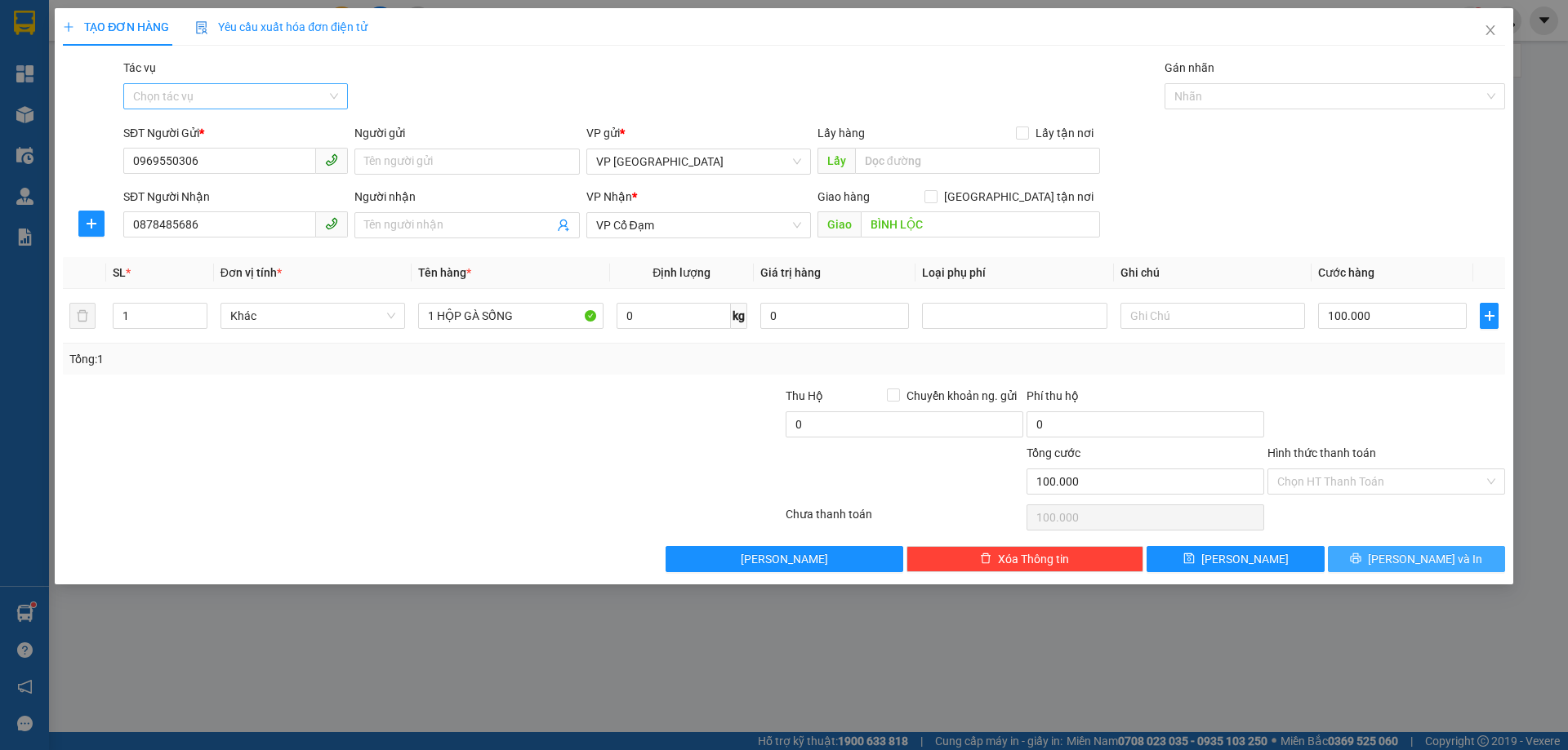
click at [1464, 558] on button "[PERSON_NAME] và In" at bounding box center [1416, 558] width 178 height 26
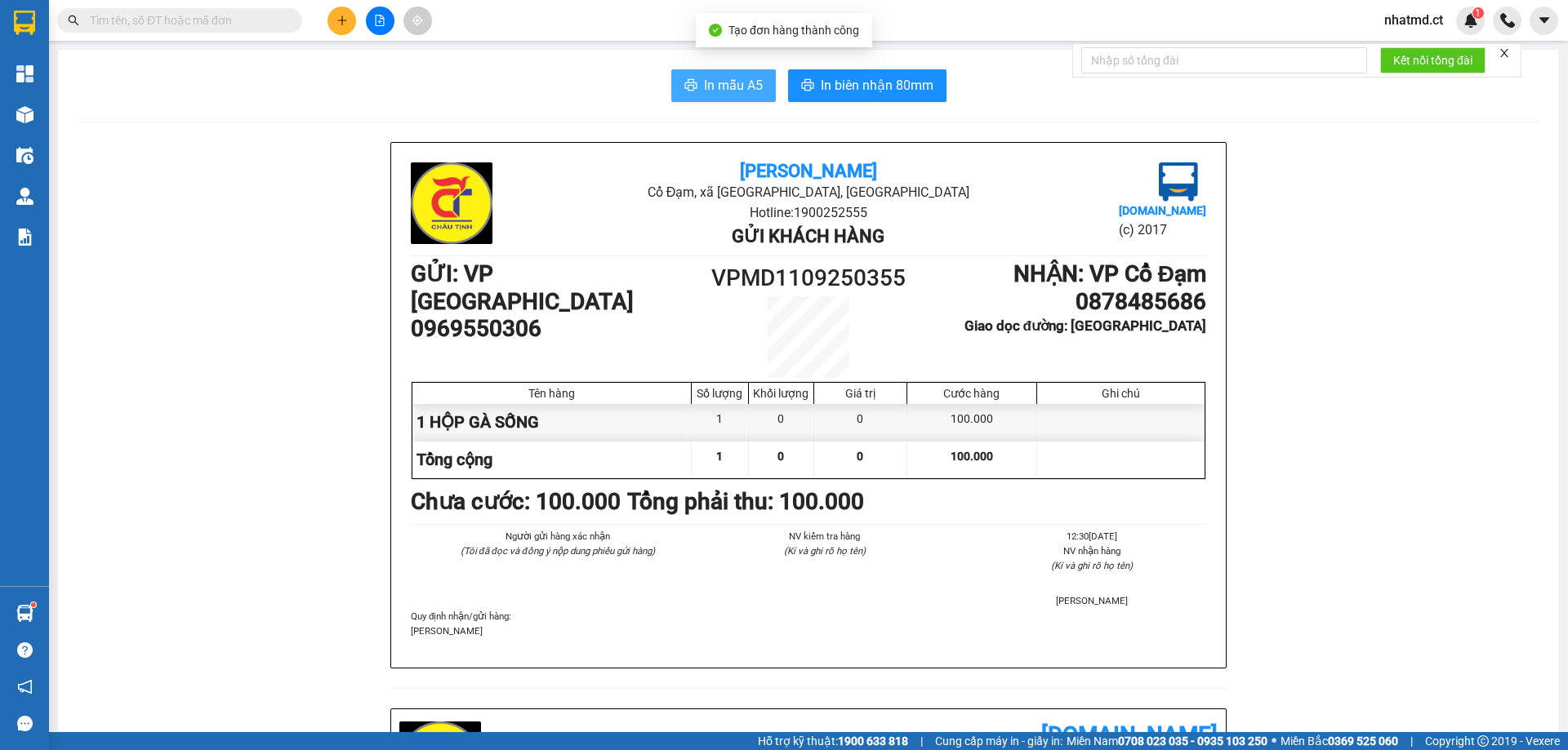
click at [716, 78] on span "In mẫu A5" at bounding box center [733, 85] width 59 height 20
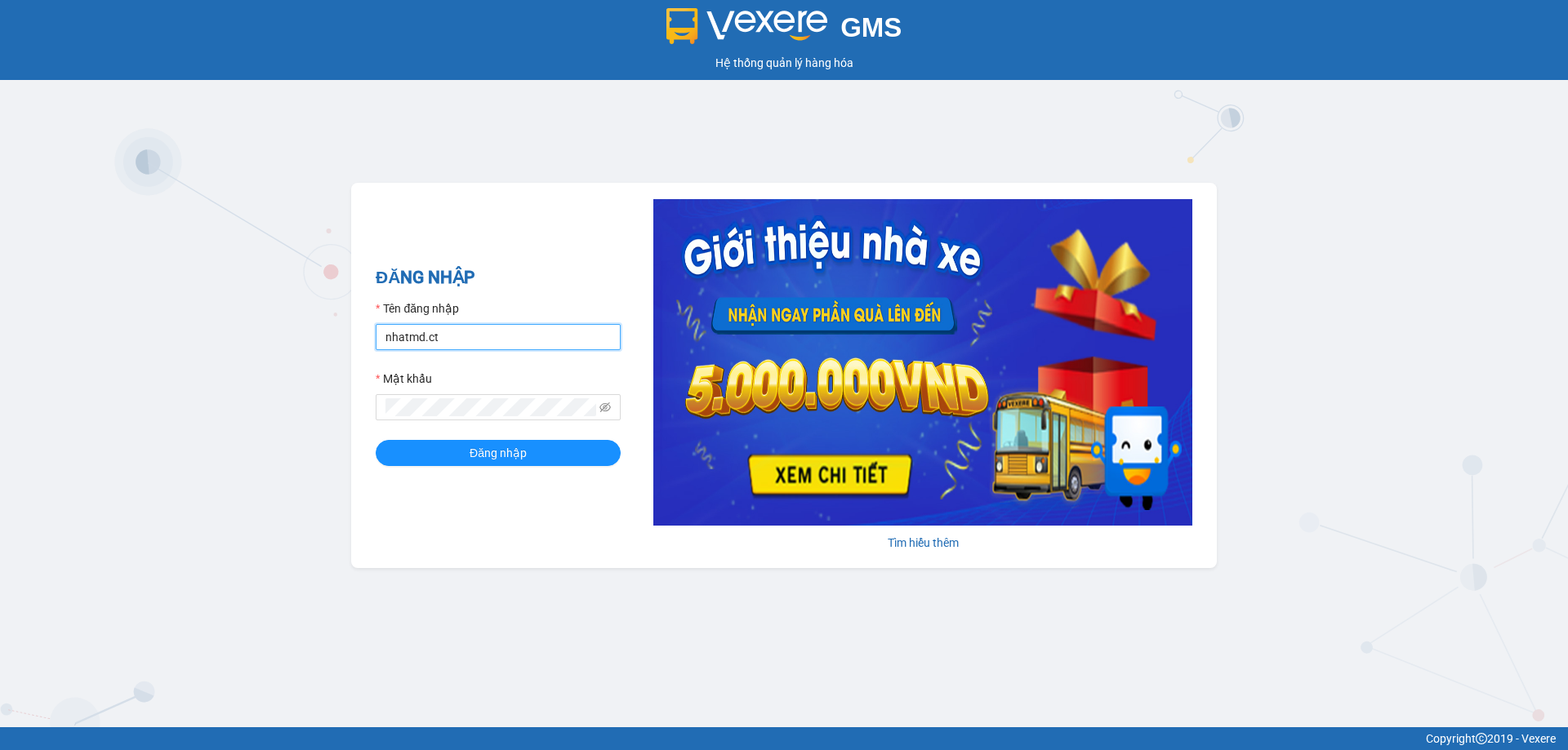
click at [527, 341] on input "nhatmd.ct" at bounding box center [498, 336] width 245 height 26
type input "linhmd.ct"
click at [506, 452] on span "Đăng nhập" at bounding box center [498, 453] width 57 height 18
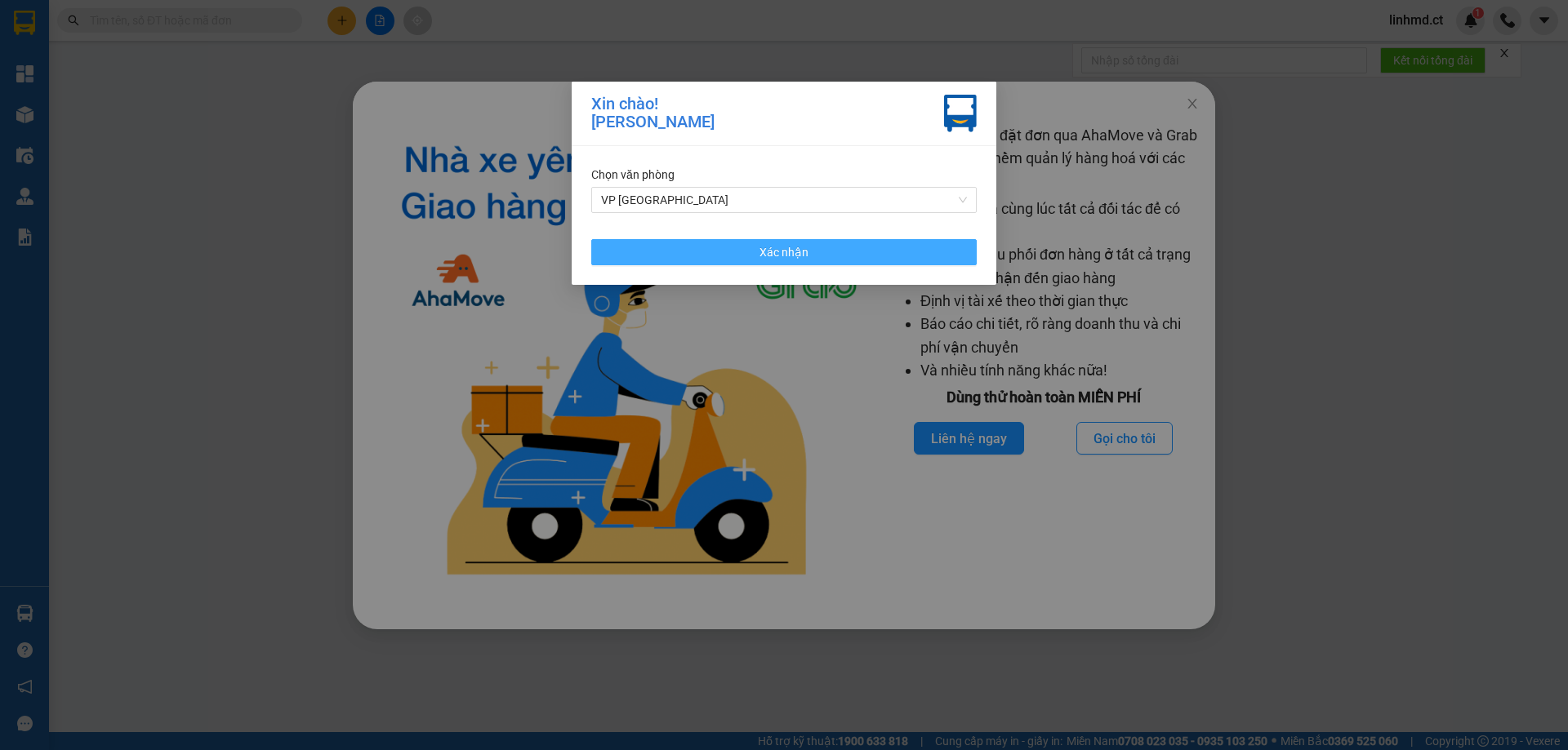
click at [911, 244] on button "Xác nhận" at bounding box center [784, 251] width 385 height 26
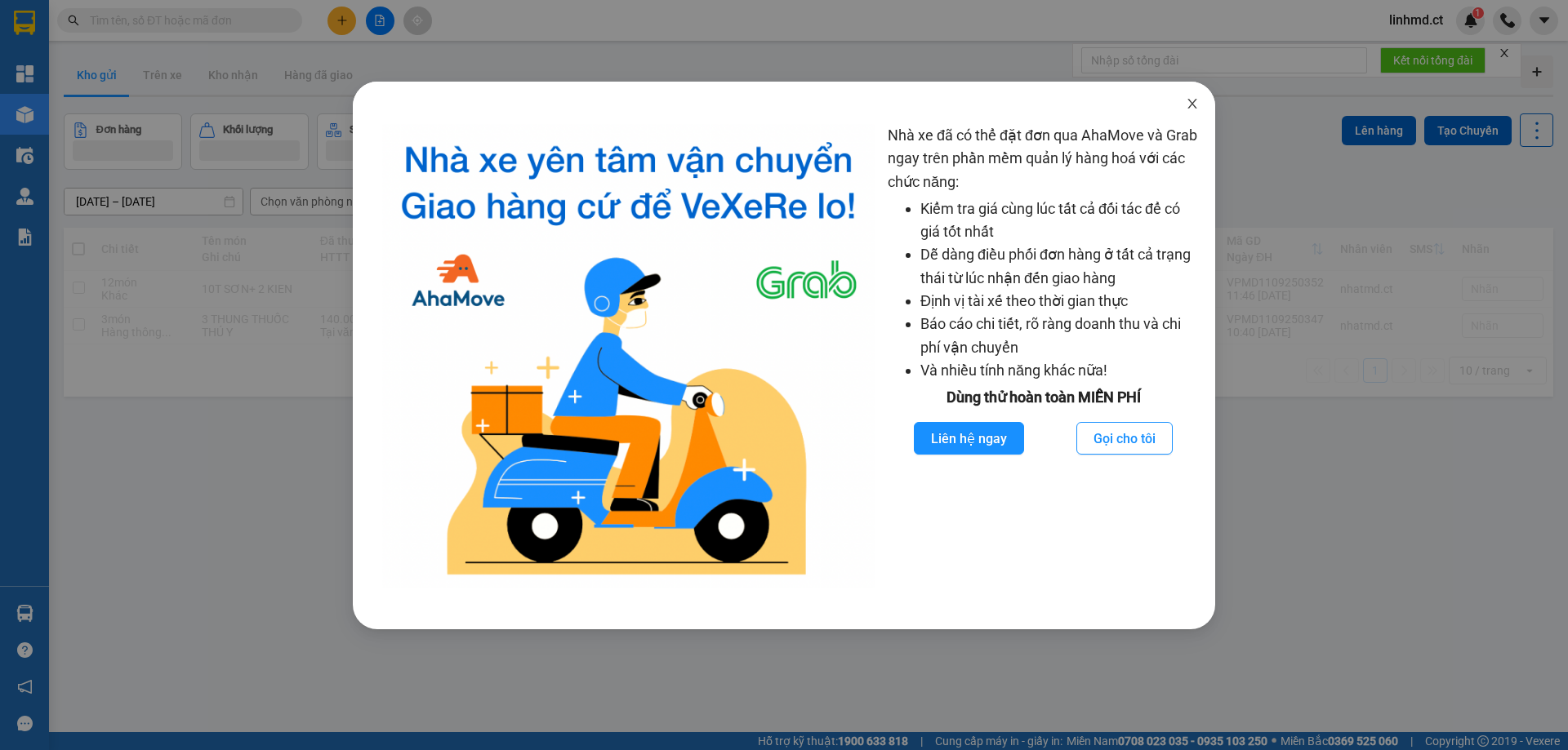
click at [1196, 102] on icon "close" at bounding box center [1192, 103] width 13 height 13
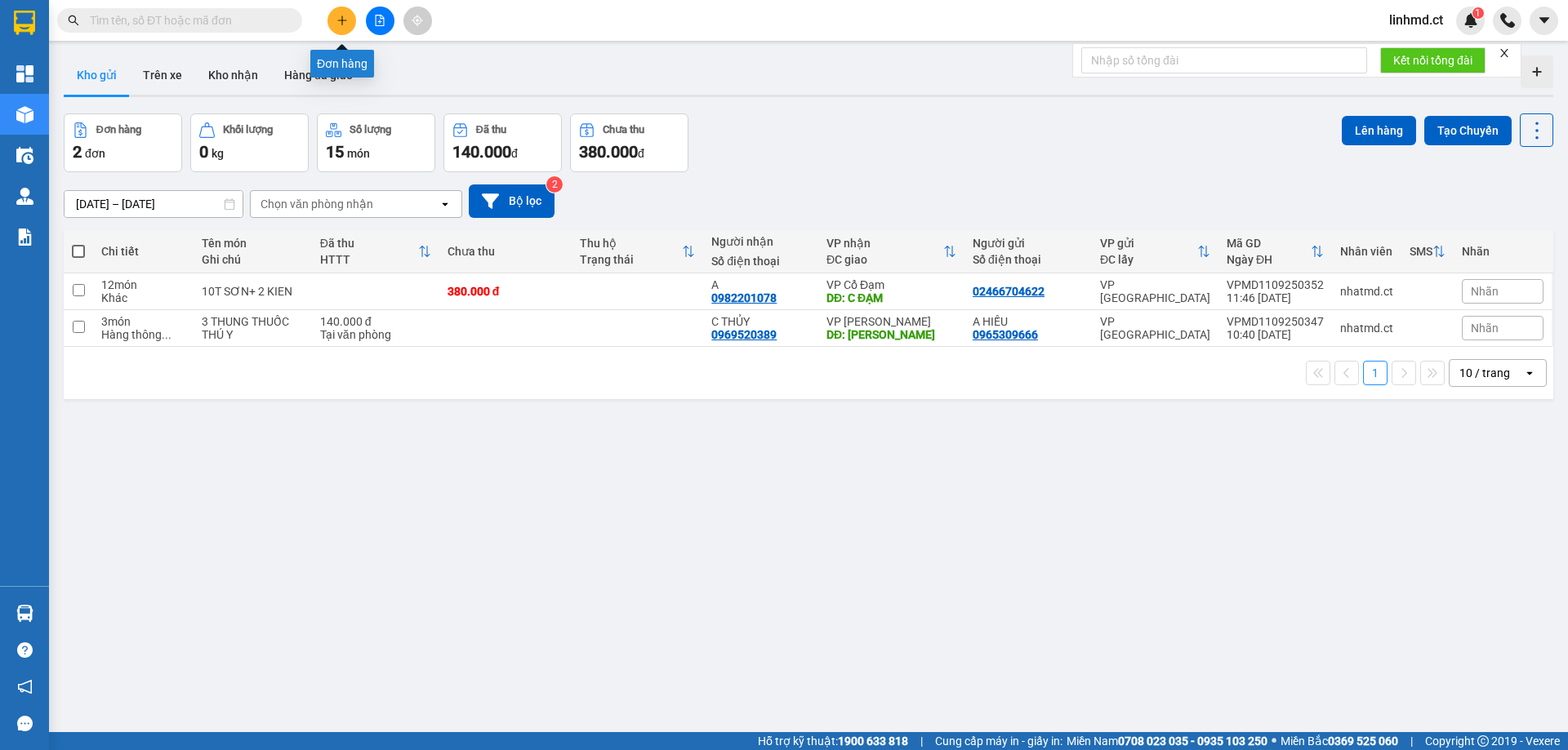
click at [340, 19] on icon "plus" at bounding box center [342, 20] width 12 height 12
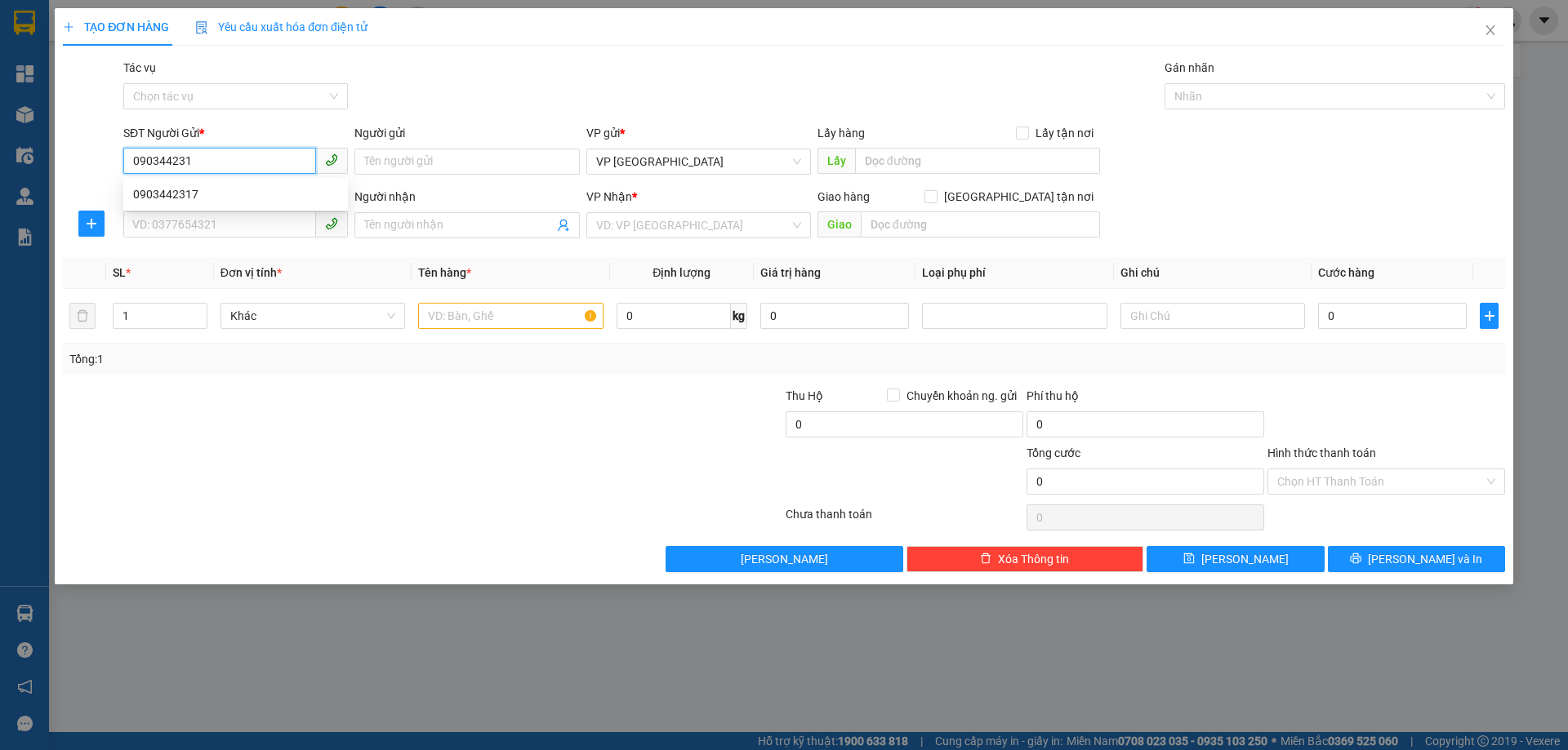
type input "0903442317"
click at [193, 204] on div "0903442317" at bounding box center [235, 193] width 225 height 26
type input "0869494295"
type input "C HƯƠNG"
type input "[PERSON_NAME]"
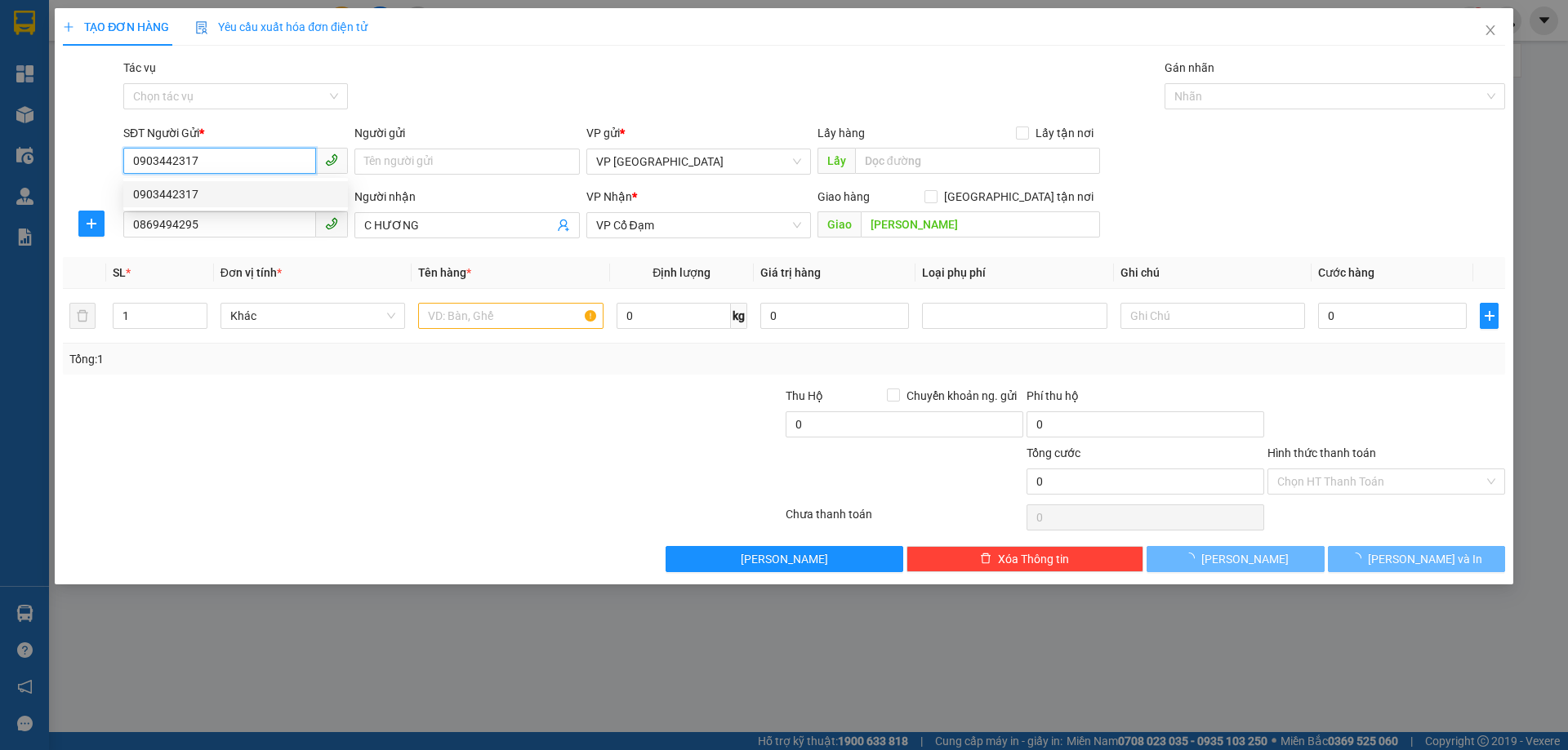
type input "70.000"
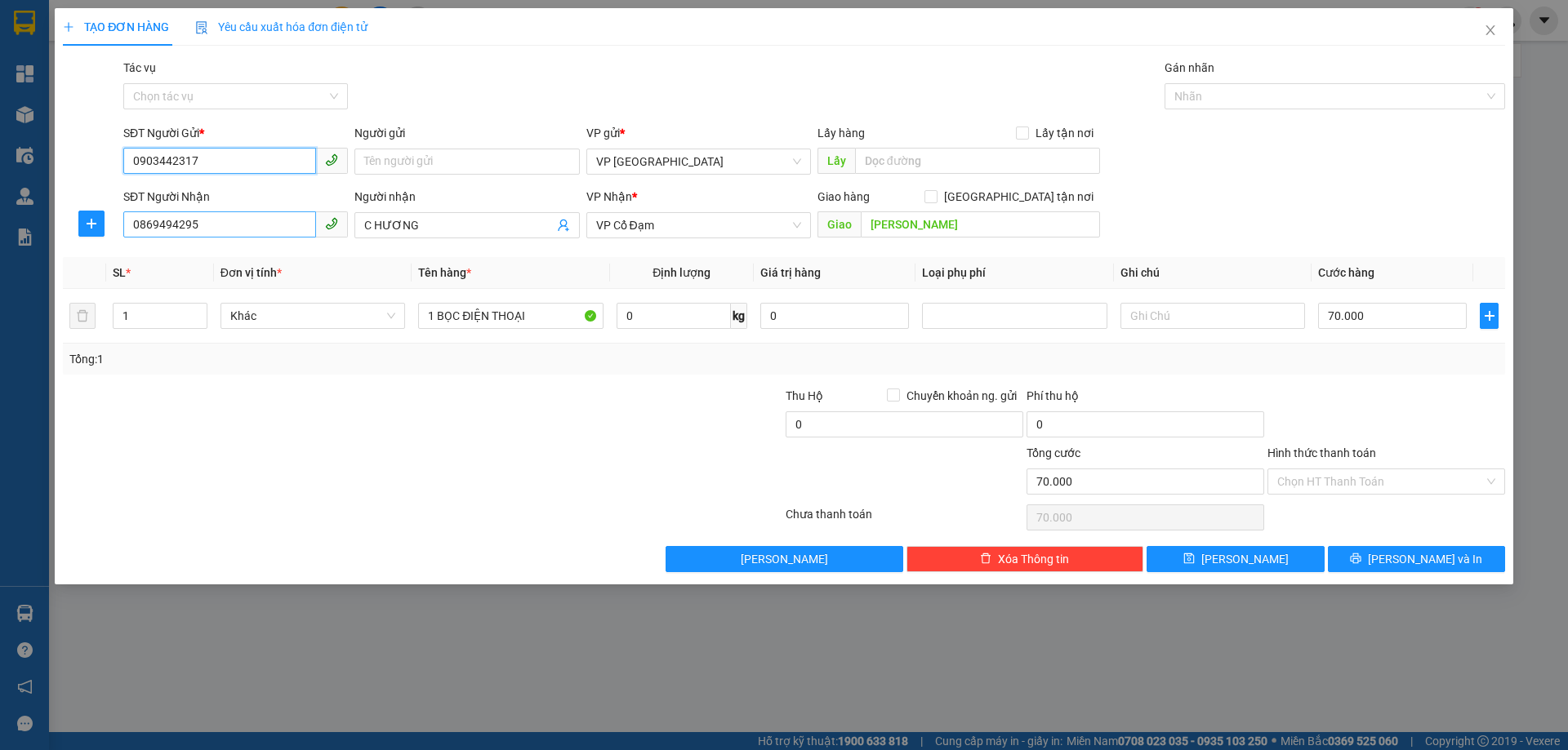
type input "0903442317"
click at [278, 228] on input "0869494295" at bounding box center [219, 224] width 193 height 26
type input "0977774555"
click at [220, 266] on div "0977774555" at bounding box center [235, 258] width 205 height 18
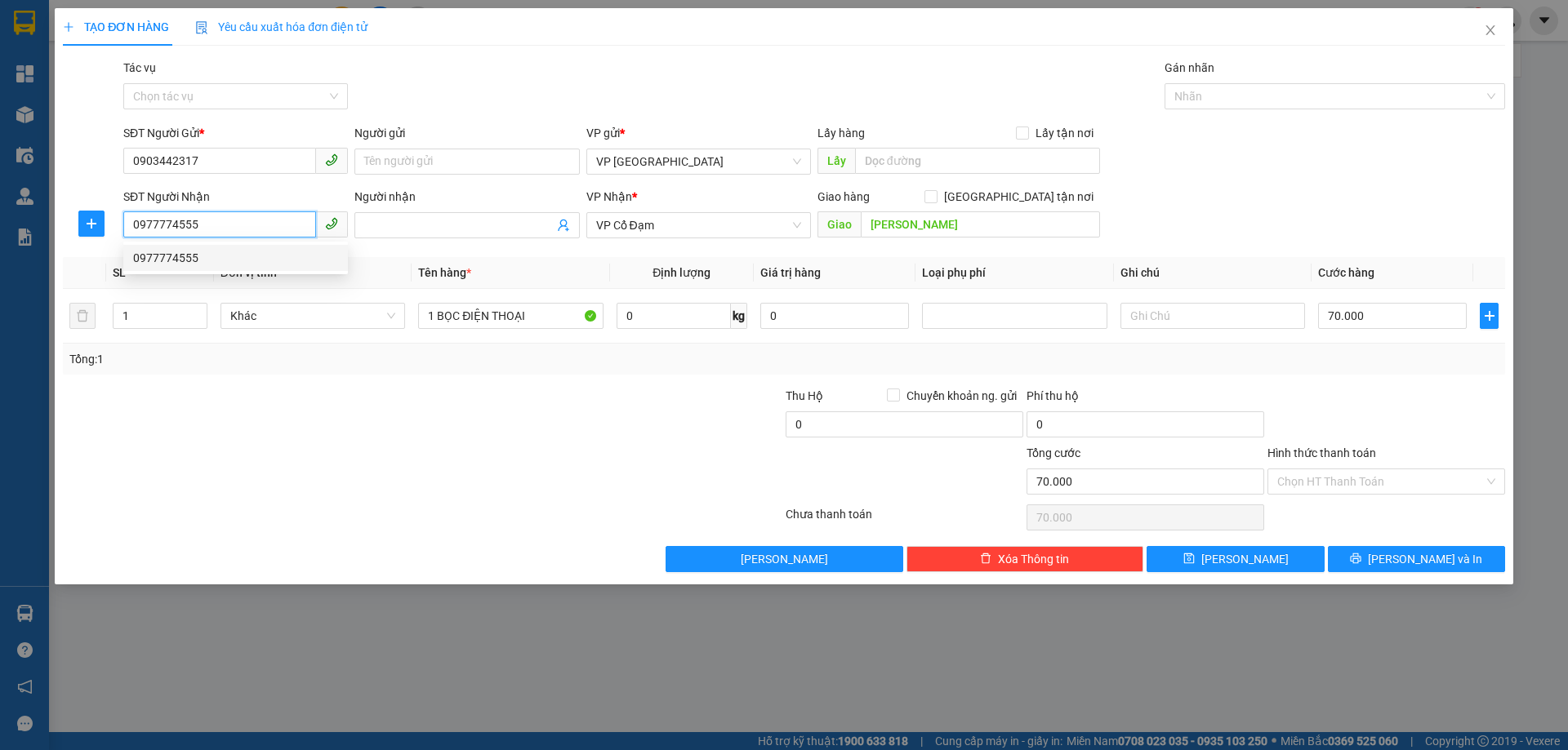
type input "X GIANG"
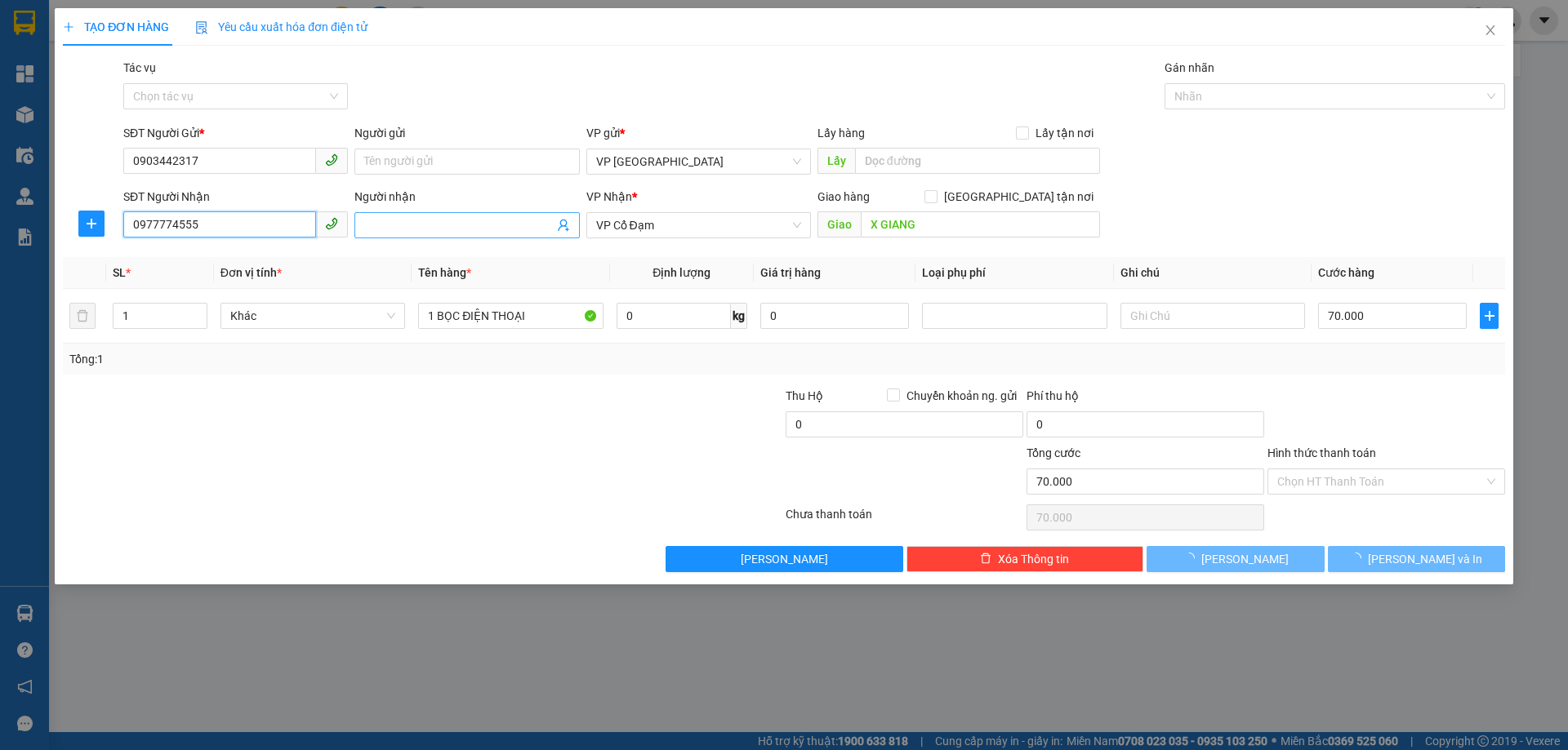
type input "30.000"
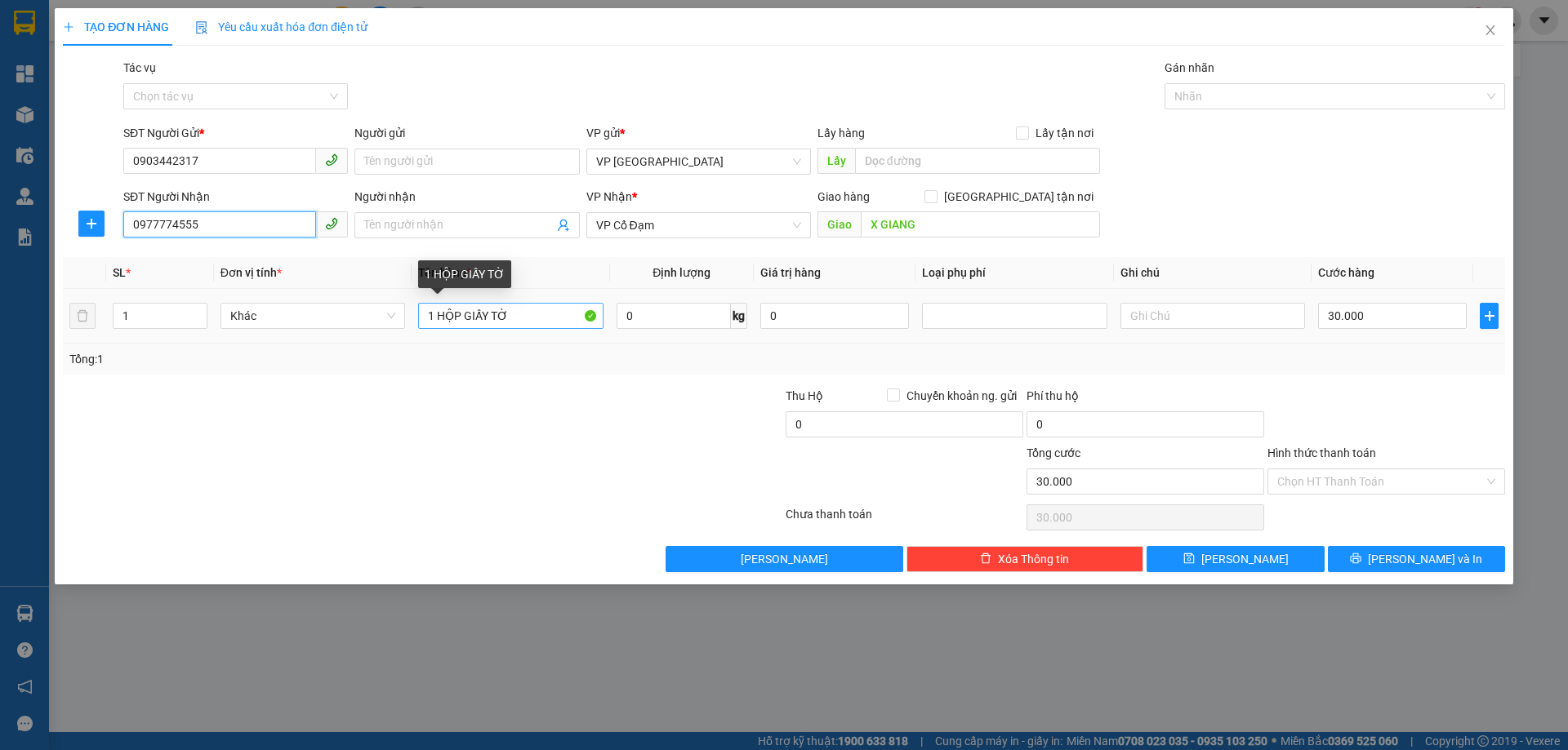
type input "0977774555"
drag, startPoint x: 562, startPoint y: 318, endPoint x: 489, endPoint y: 323, distance: 73.2
click at [489, 323] on input "1 HỘP GIẤY TỜ" at bounding box center [511, 315] width 185 height 26
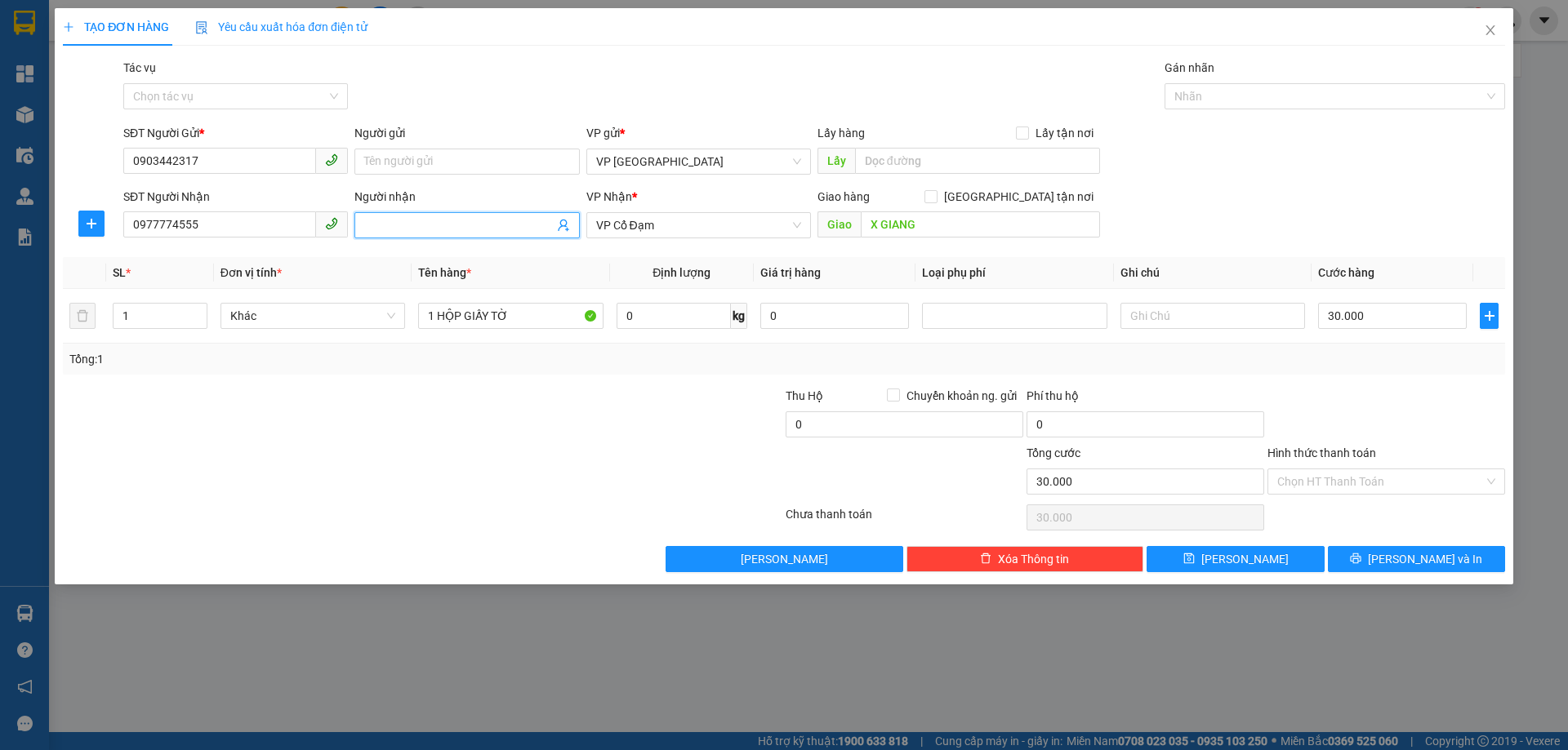
click at [384, 232] on input "Người nhận" at bounding box center [458, 225] width 188 height 18
click at [584, 454] on div at bounding box center [663, 472] width 241 height 57
click at [942, 223] on input "X GIANG" at bounding box center [979, 224] width 239 height 26
click at [421, 218] on input "CÔ HƯƠNG" at bounding box center [458, 225] width 188 height 18
drag, startPoint x: 421, startPoint y: 218, endPoint x: 568, endPoint y: 233, distance: 147.8
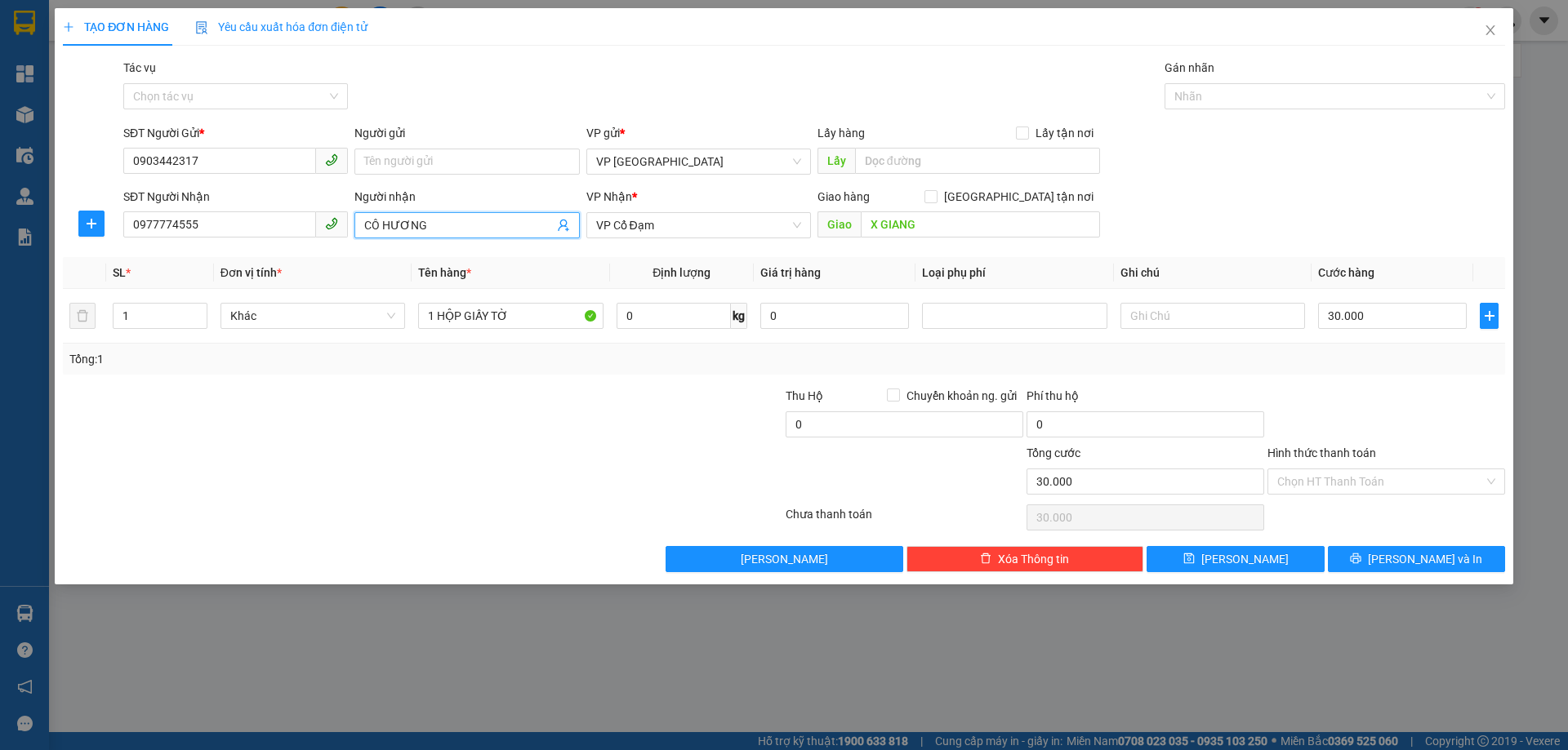
click at [422, 217] on input "CÔ HƯƠNG" at bounding box center [458, 225] width 188 height 18
click at [492, 223] on input "CÔ HƯƠNG" at bounding box center [458, 225] width 188 height 18
click at [492, 225] on input "CÔ HƯƠNG" at bounding box center [458, 225] width 188 height 18
click at [488, 217] on input "CÔ HƯƠNG" at bounding box center [458, 225] width 188 height 18
click at [875, 216] on input "X GIANG" at bounding box center [979, 224] width 239 height 26
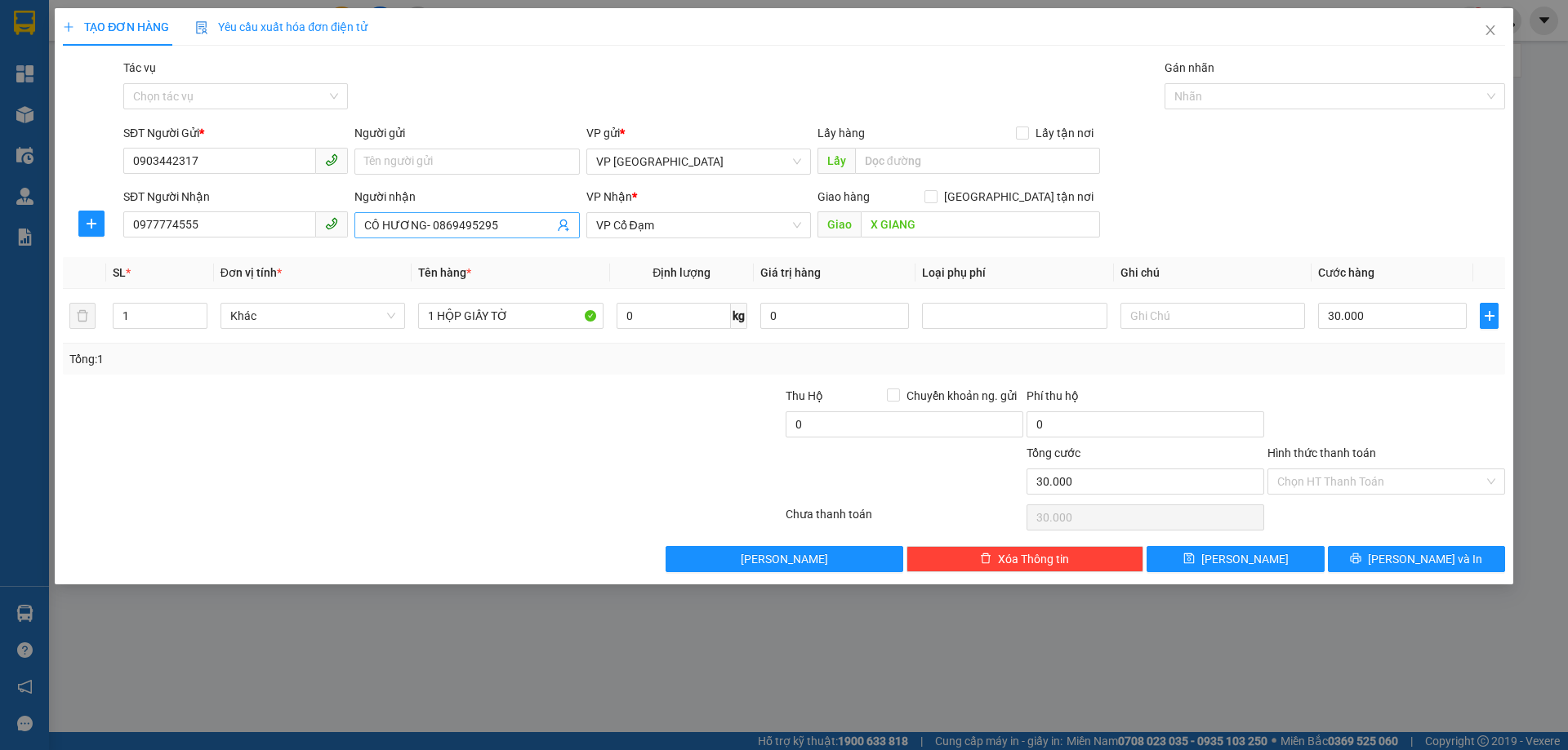
click at [476, 223] on input "CÔ HƯƠNG- 0869495295" at bounding box center [458, 225] width 188 height 18
type input "CÔ HƯƠNG- 0869494295"
click at [889, 235] on input "X GIANG" at bounding box center [979, 224] width 239 height 26
click at [699, 564] on button "[PERSON_NAME]" at bounding box center [785, 558] width 238 height 26
click at [554, 318] on input "1 HỘP GIẤY TỜ" at bounding box center [511, 315] width 185 height 26
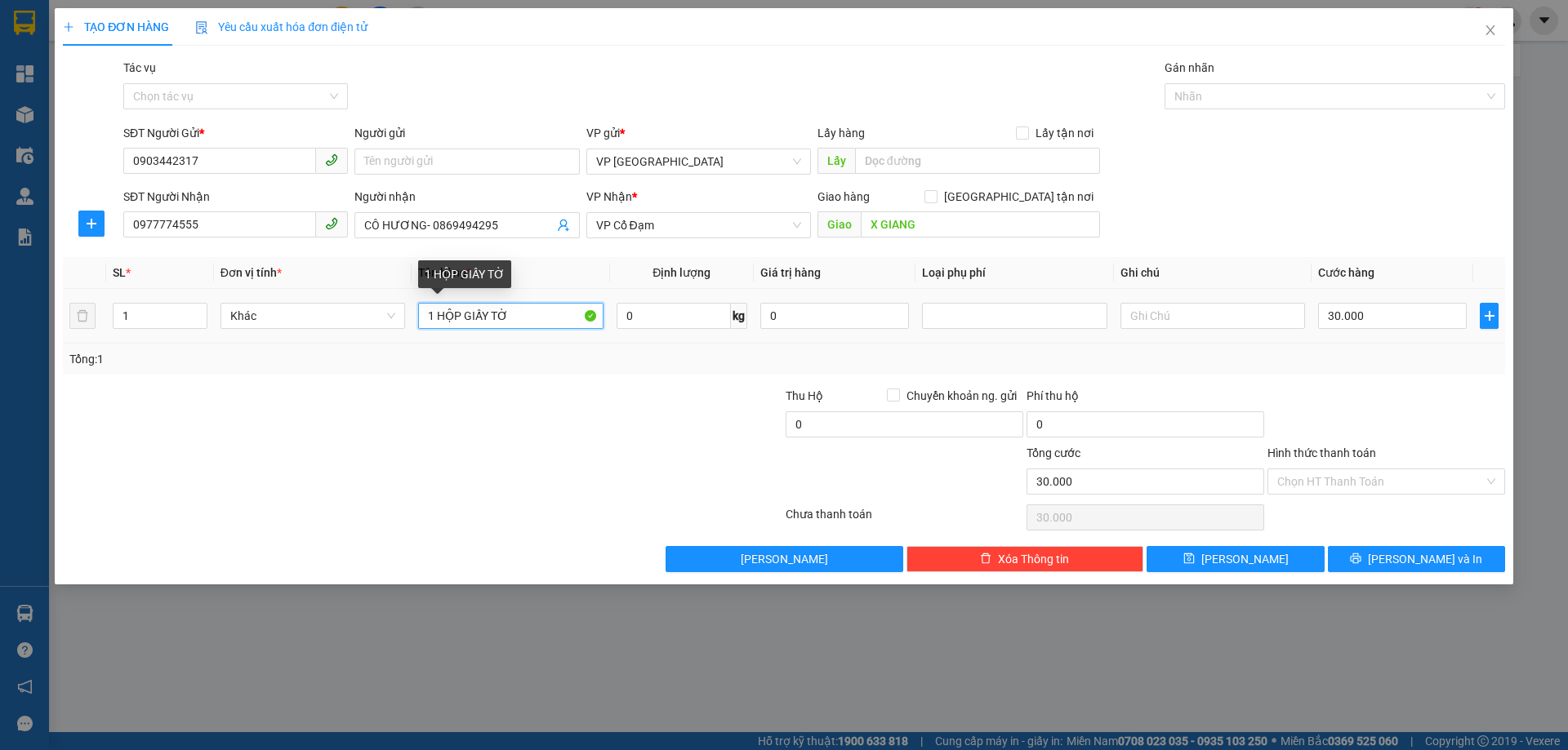
click at [554, 318] on input "1 HỘP GIẤY TỜ" at bounding box center [511, 315] width 185 height 26
type input "1 BỌC ĐIỆN THOẠI(3 CÁI)"
click at [1427, 309] on input "30.000" at bounding box center [1391, 315] width 148 height 26
type input "1"
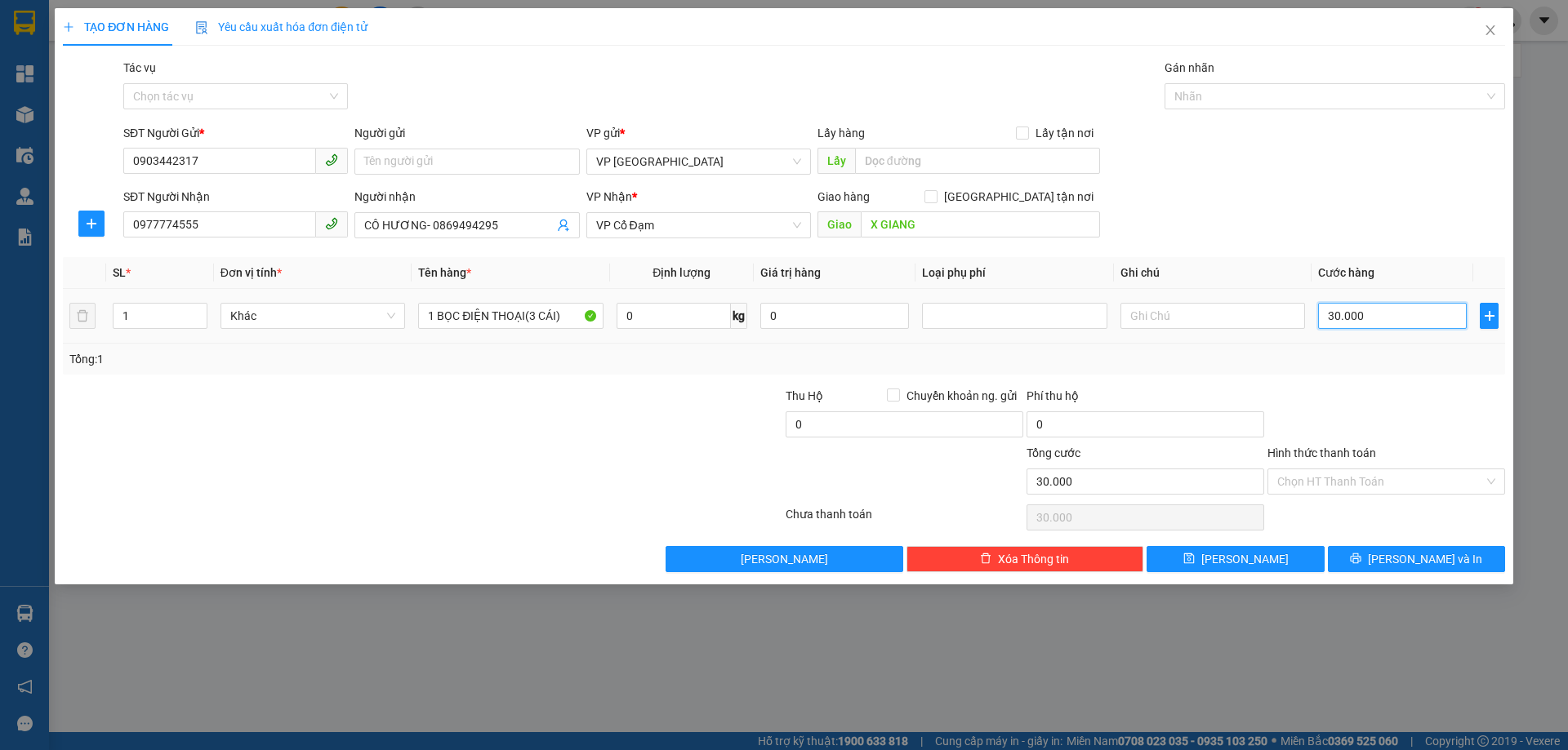
type input "1"
type input "12"
type input "120"
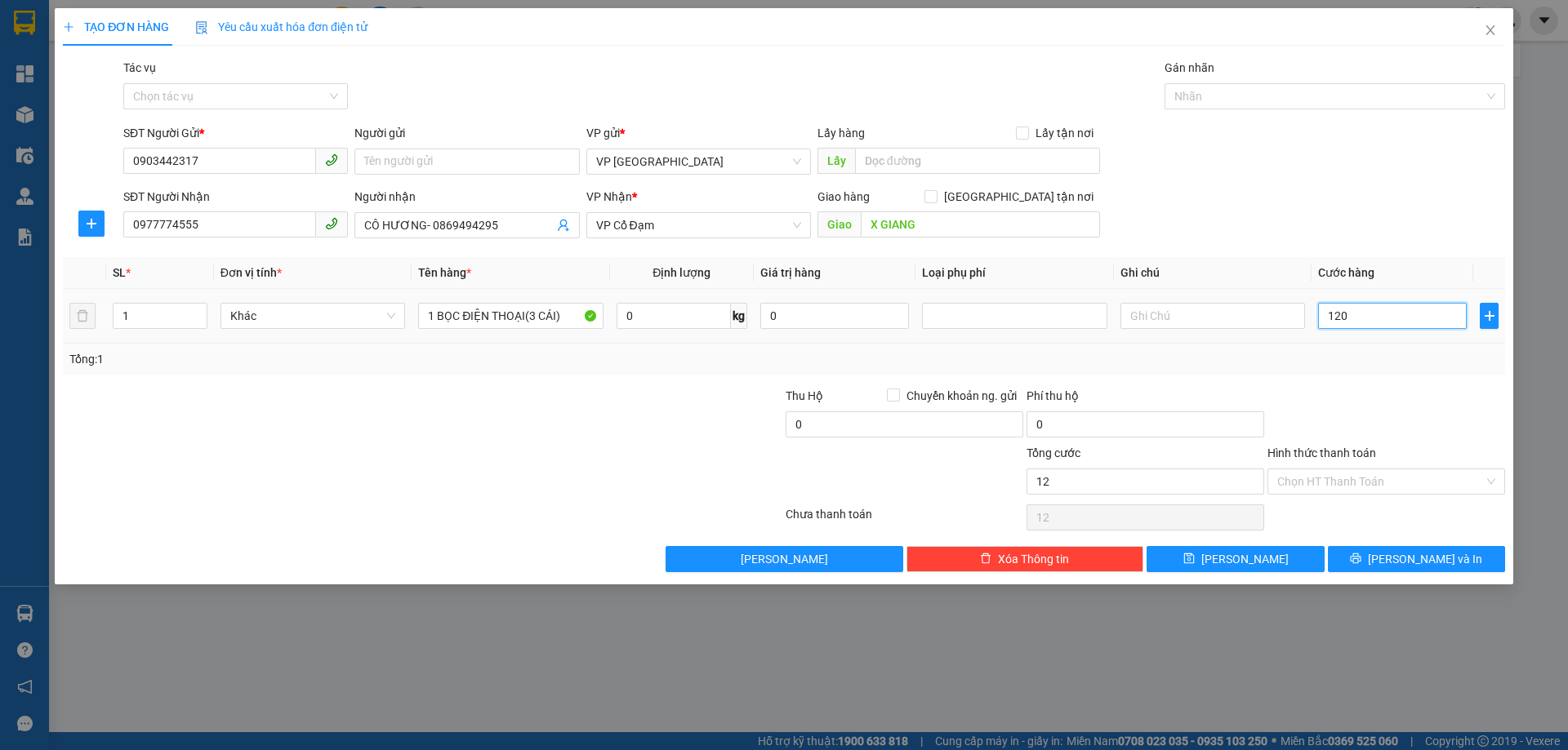
type input "120"
type input "120.000"
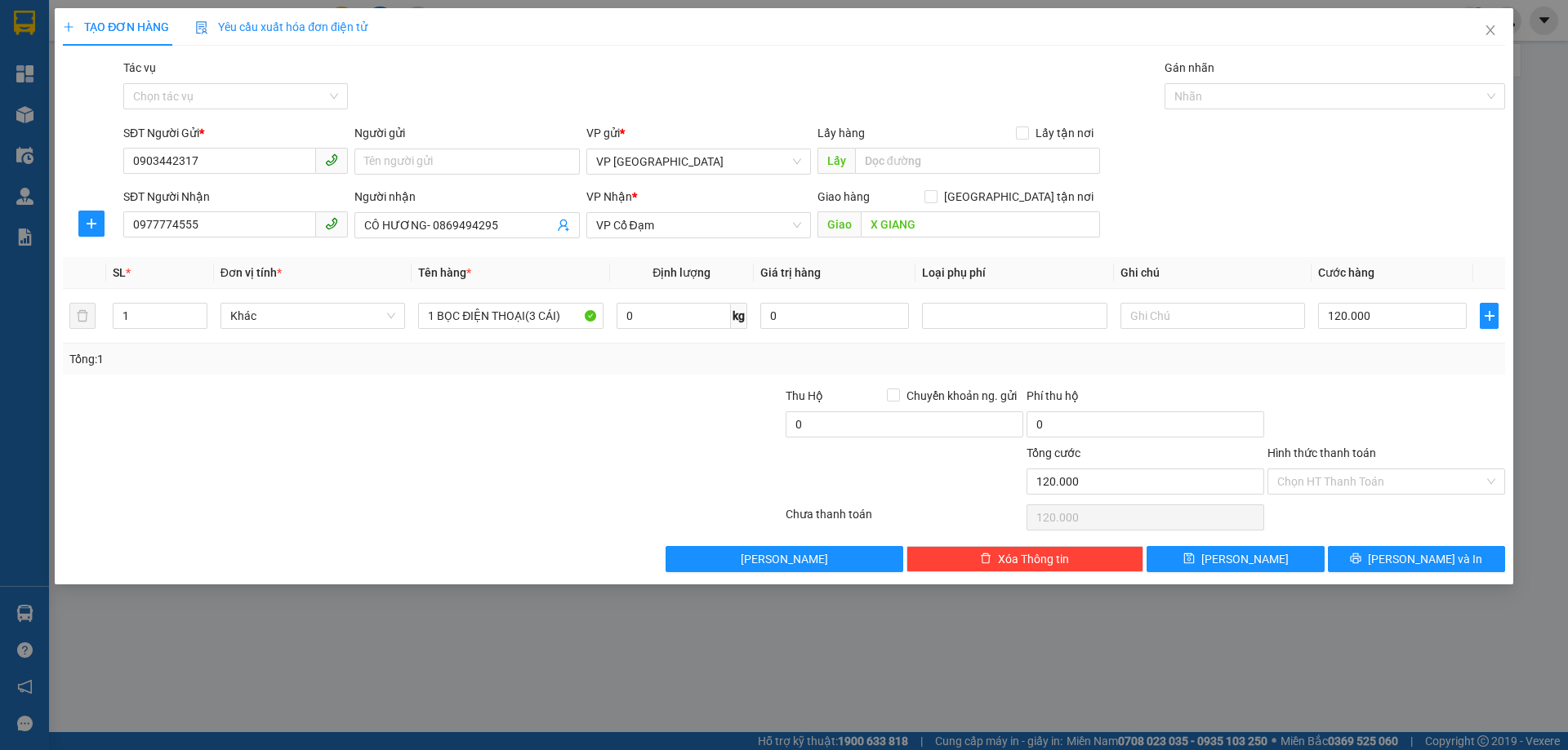
click at [1317, 347] on div "Tổng: 1" at bounding box center [784, 359] width 1442 height 31
click at [1354, 542] on div "Transit Pickup Surcharge Ids Transit Deliver Surcharge Ids Transit Deliver Surc…" at bounding box center [784, 315] width 1442 height 513
click at [1343, 560] on button "[PERSON_NAME] và In" at bounding box center [1416, 558] width 178 height 26
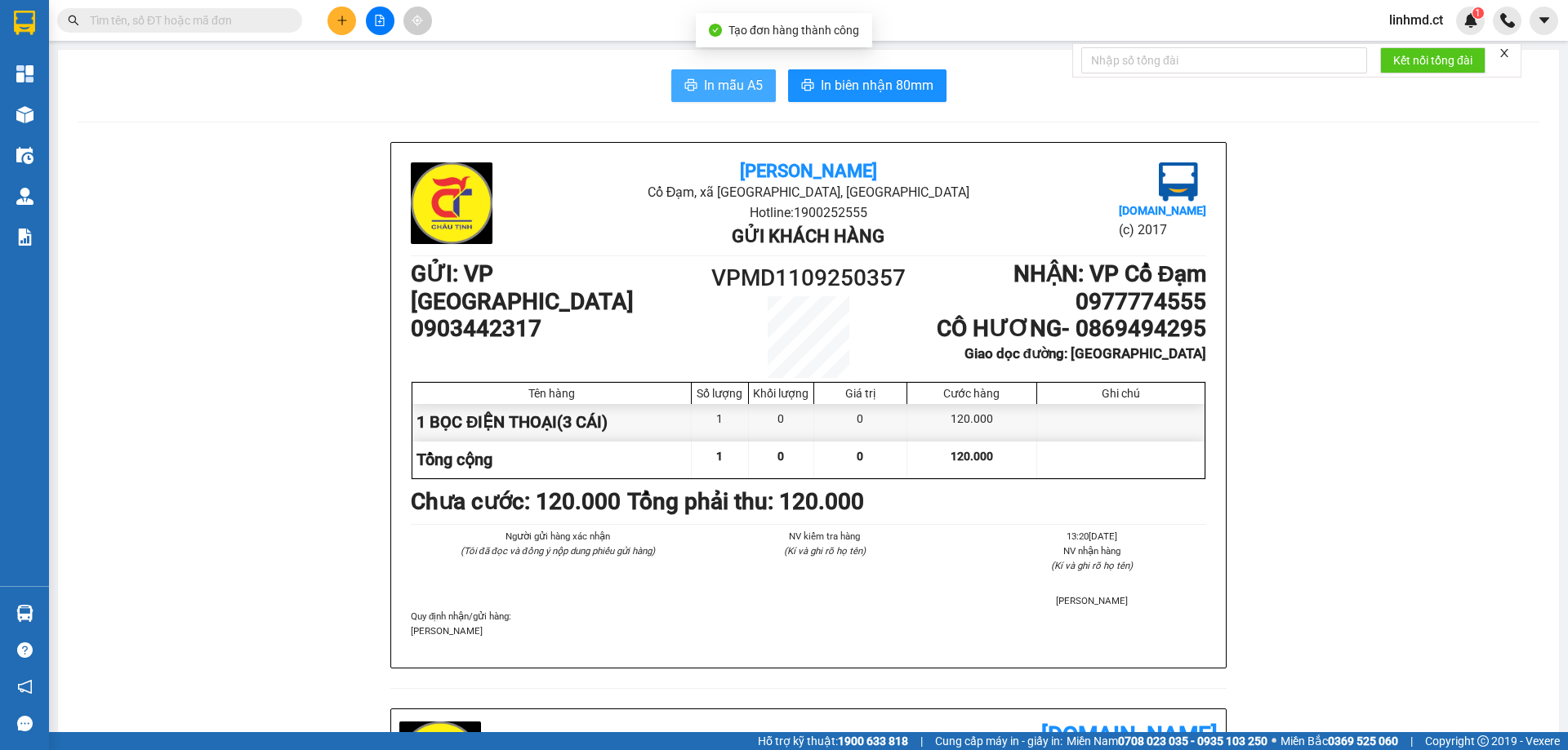
click at [736, 89] on span "In mẫu A5" at bounding box center [733, 85] width 59 height 20
drag, startPoint x: 765, startPoint y: 107, endPoint x: 756, endPoint y: 97, distance: 13.5
click at [753, 95] on span "In mẫu A5" at bounding box center [733, 85] width 59 height 20
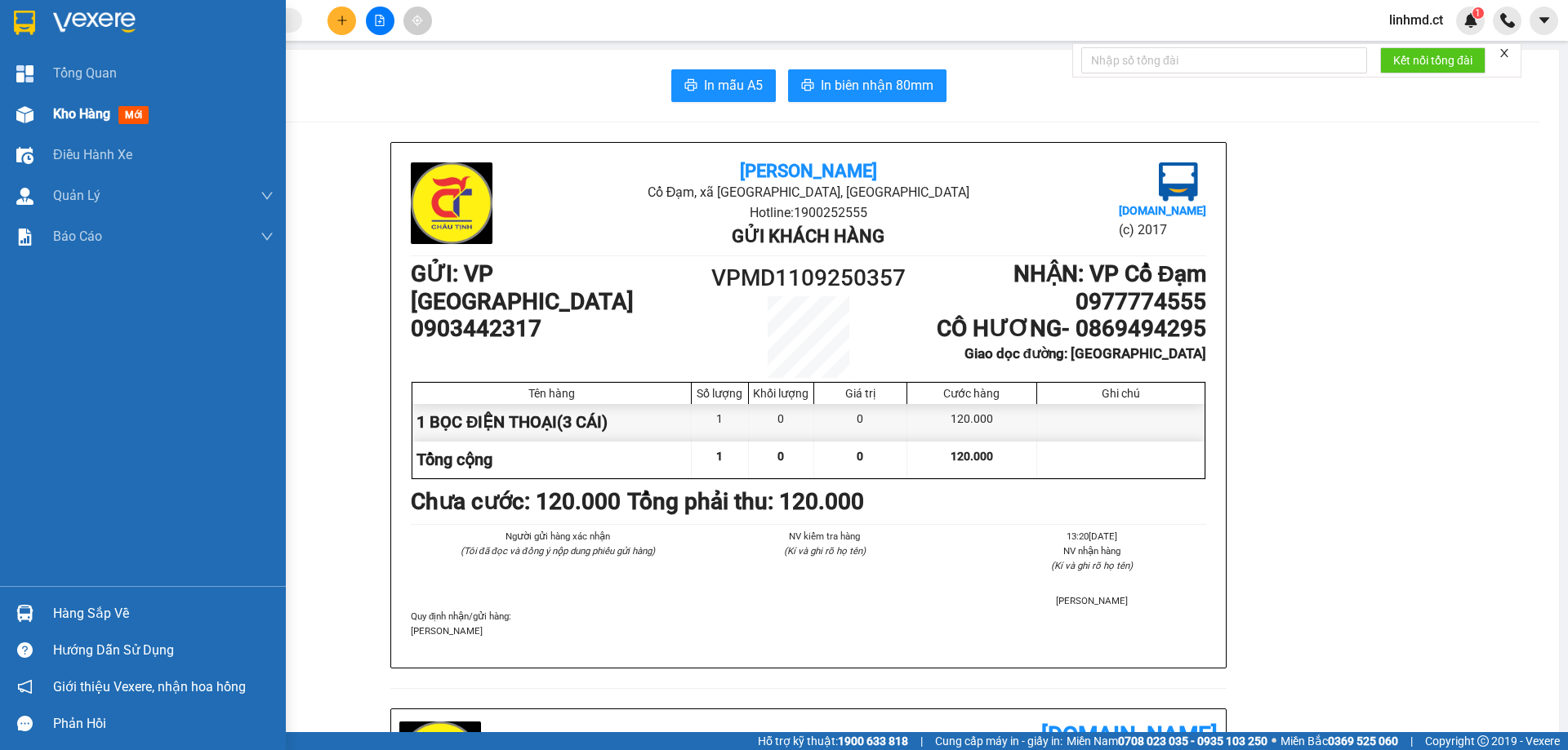
click at [58, 116] on span "Kho hàng" at bounding box center [82, 114] width 57 height 15
